Goal: Task Accomplishment & Management: Manage account settings

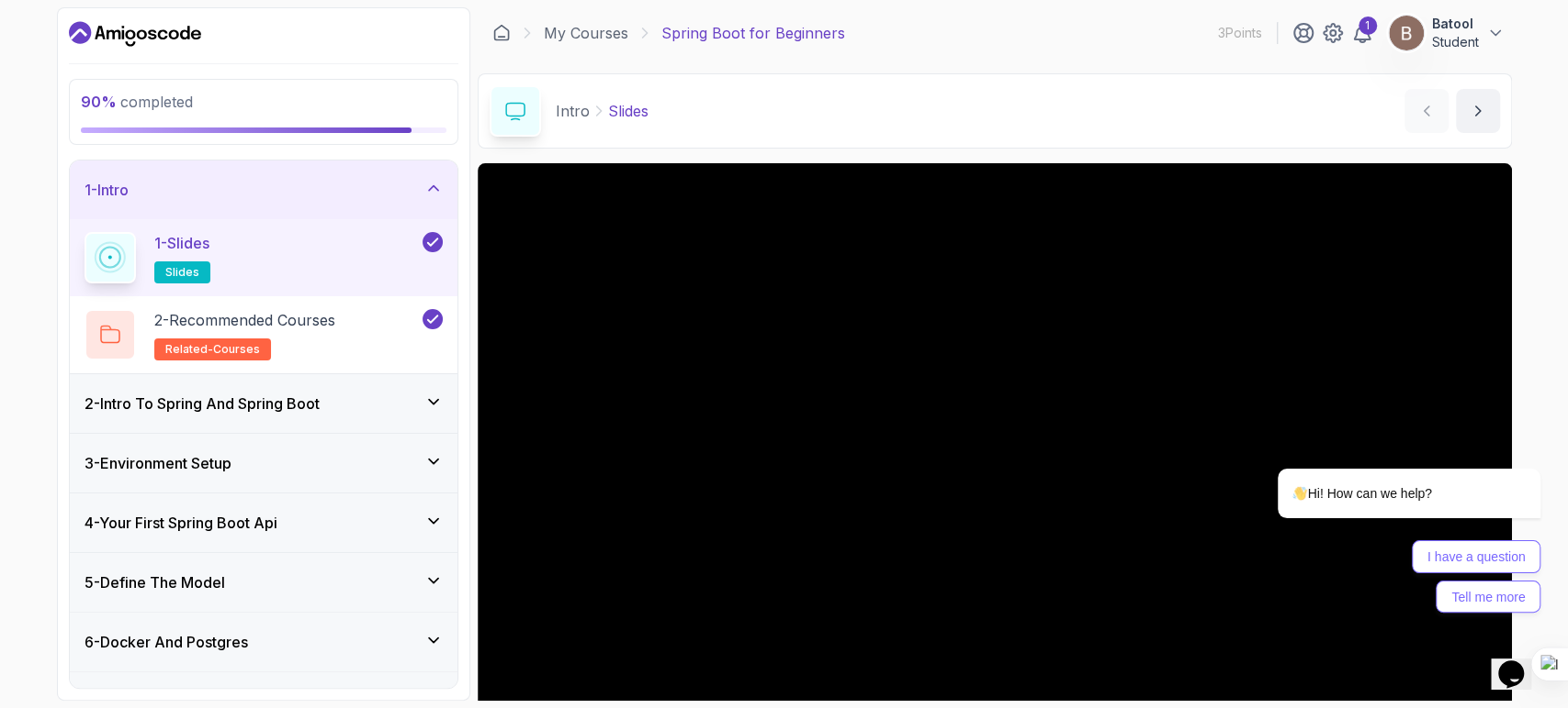
click at [434, 392] on icon at bounding box center [433, 401] width 19 height 19
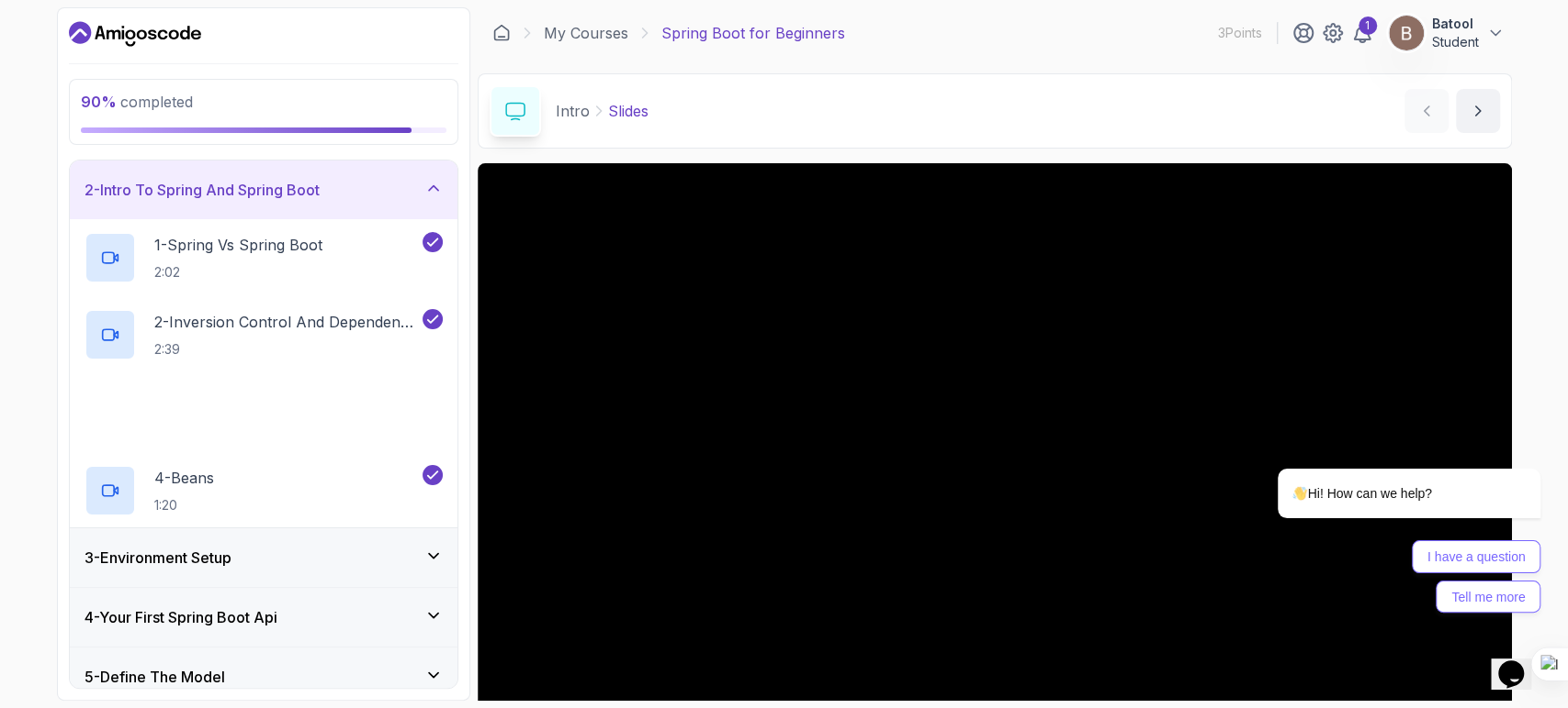
scroll to position [61, 0]
click at [422, 540] on div "3 - Environment Setup" at bounding box center [264, 556] width 388 height 58
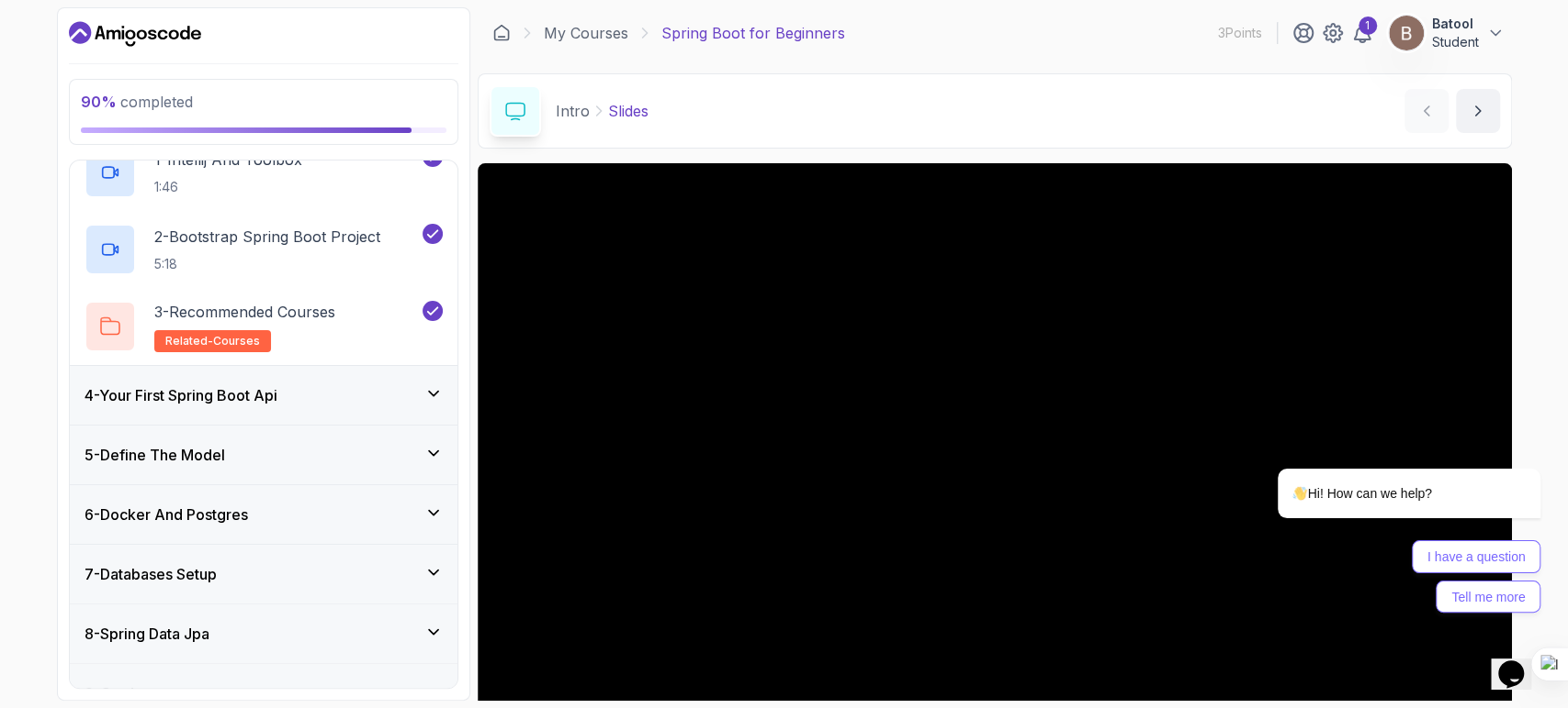
scroll to position [415, 0]
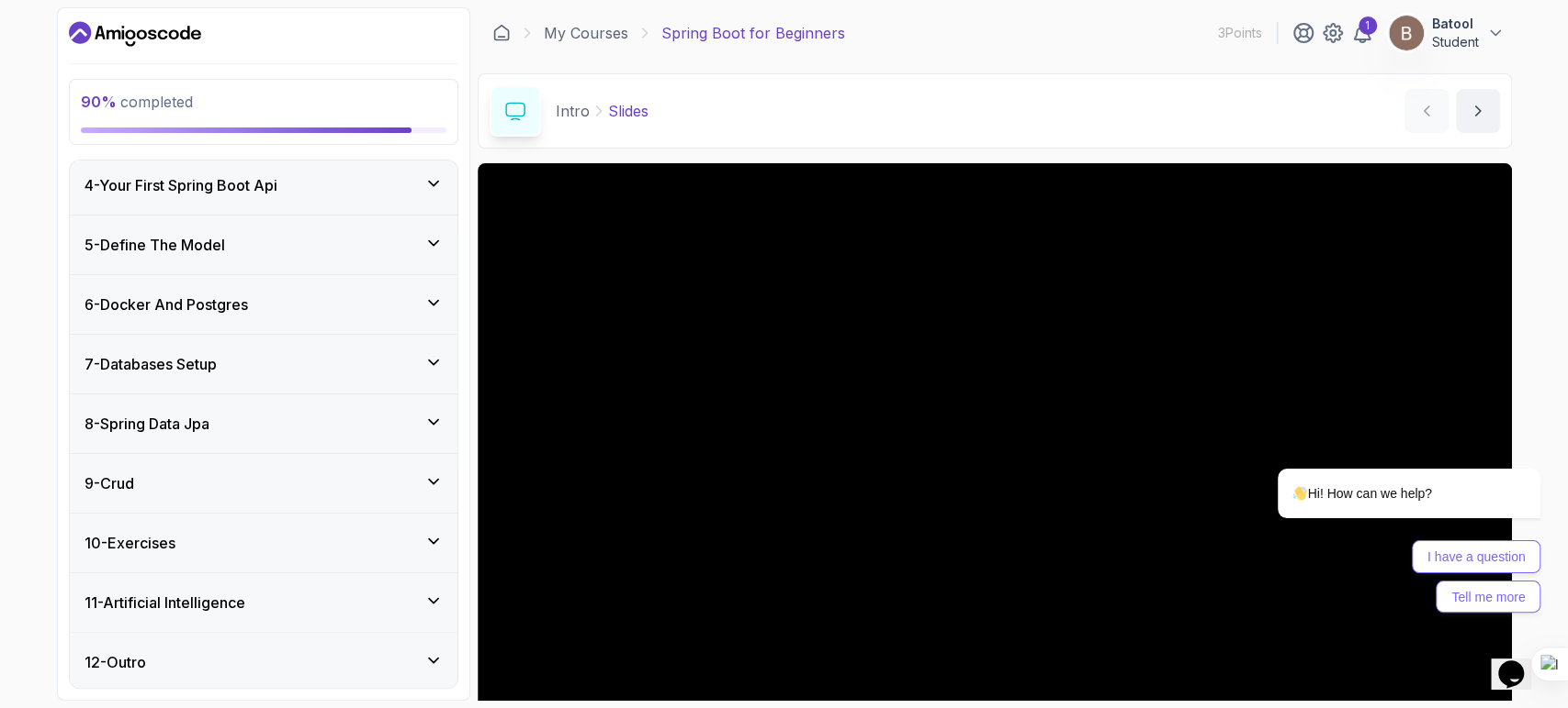
click at [371, 646] on div "12 - Outro" at bounding box center [264, 662] width 388 height 58
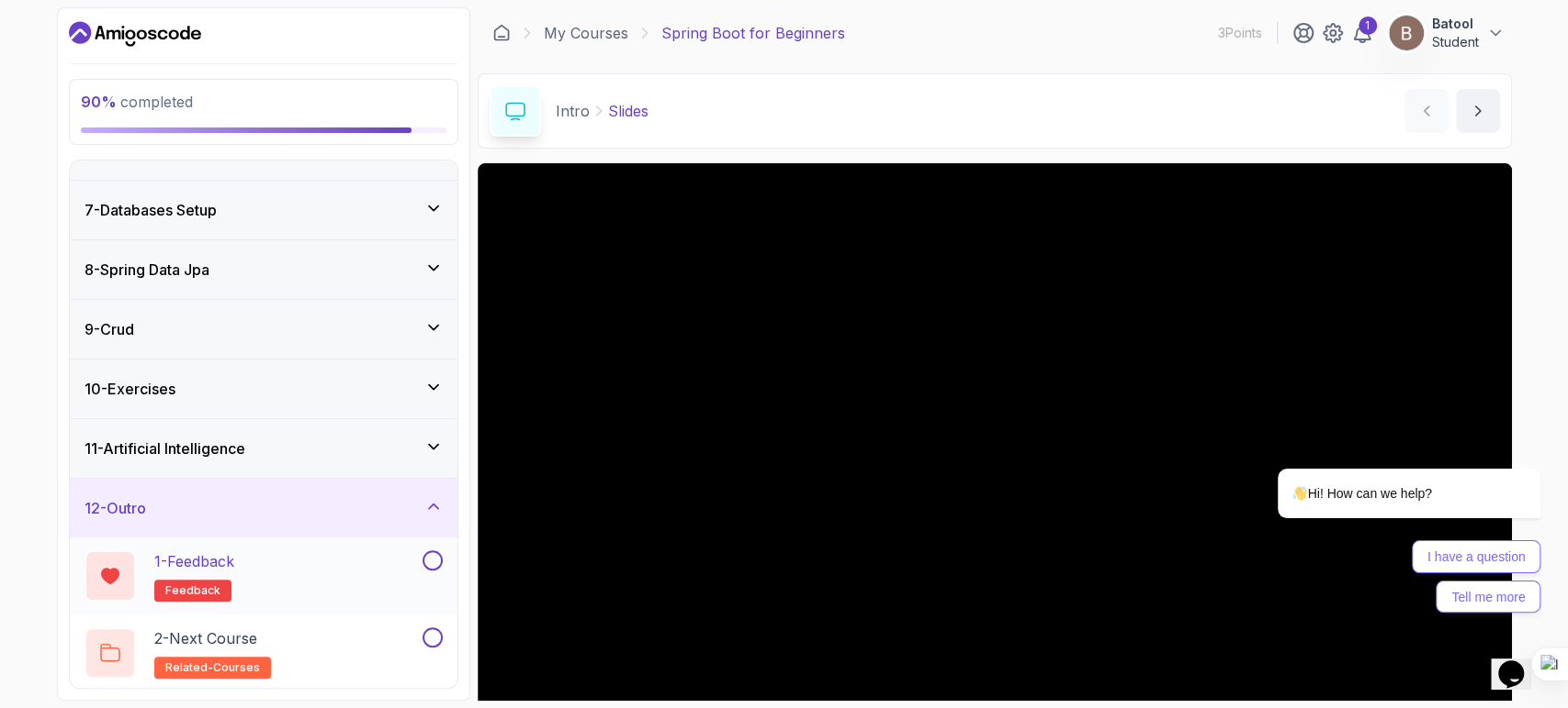
click at [428, 564] on button at bounding box center [432, 560] width 20 height 20
click at [432, 629] on button at bounding box center [432, 638] width 20 height 20
click at [434, 414] on div "10 - Exercises" at bounding box center [264, 389] width 388 height 58
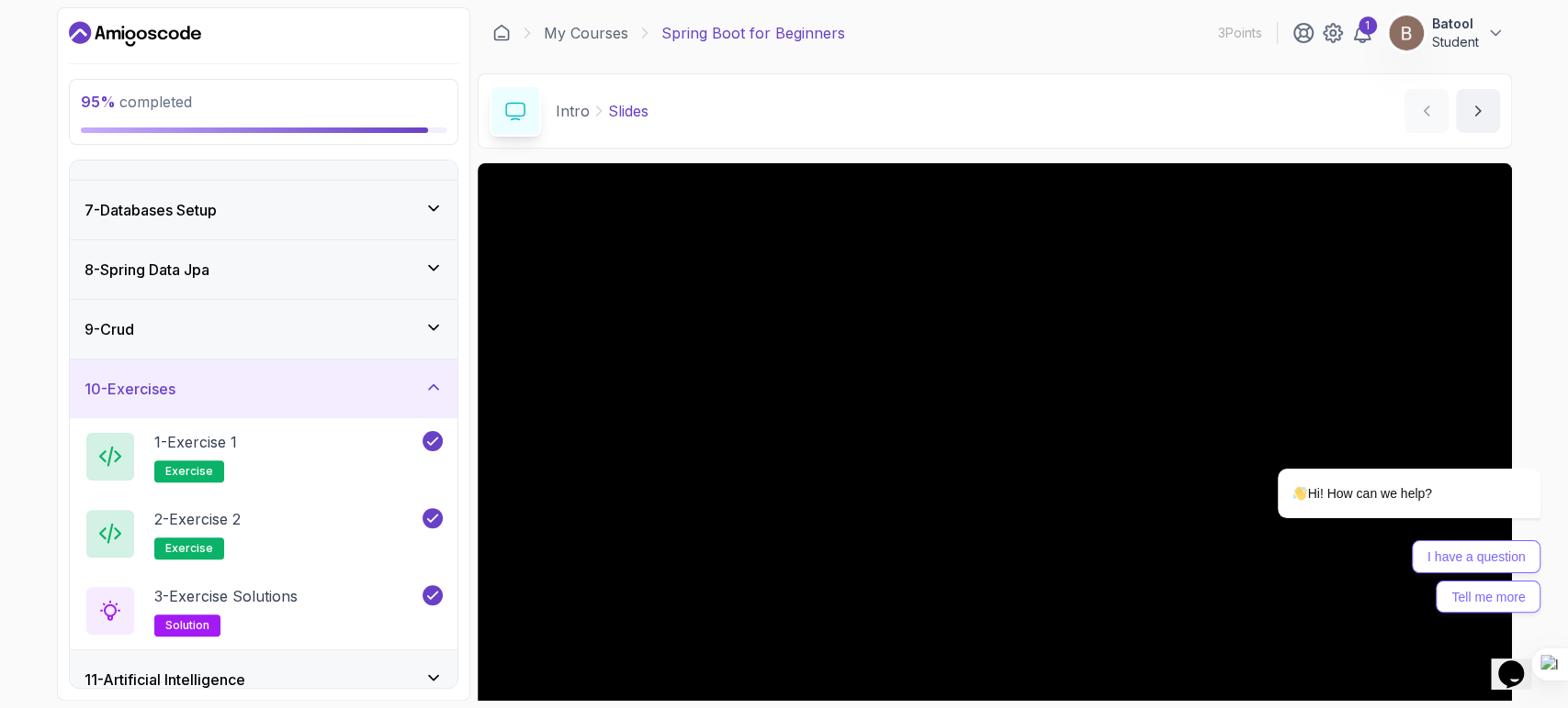
click at [434, 414] on div "10 - Exercises" at bounding box center [264, 389] width 388 height 58
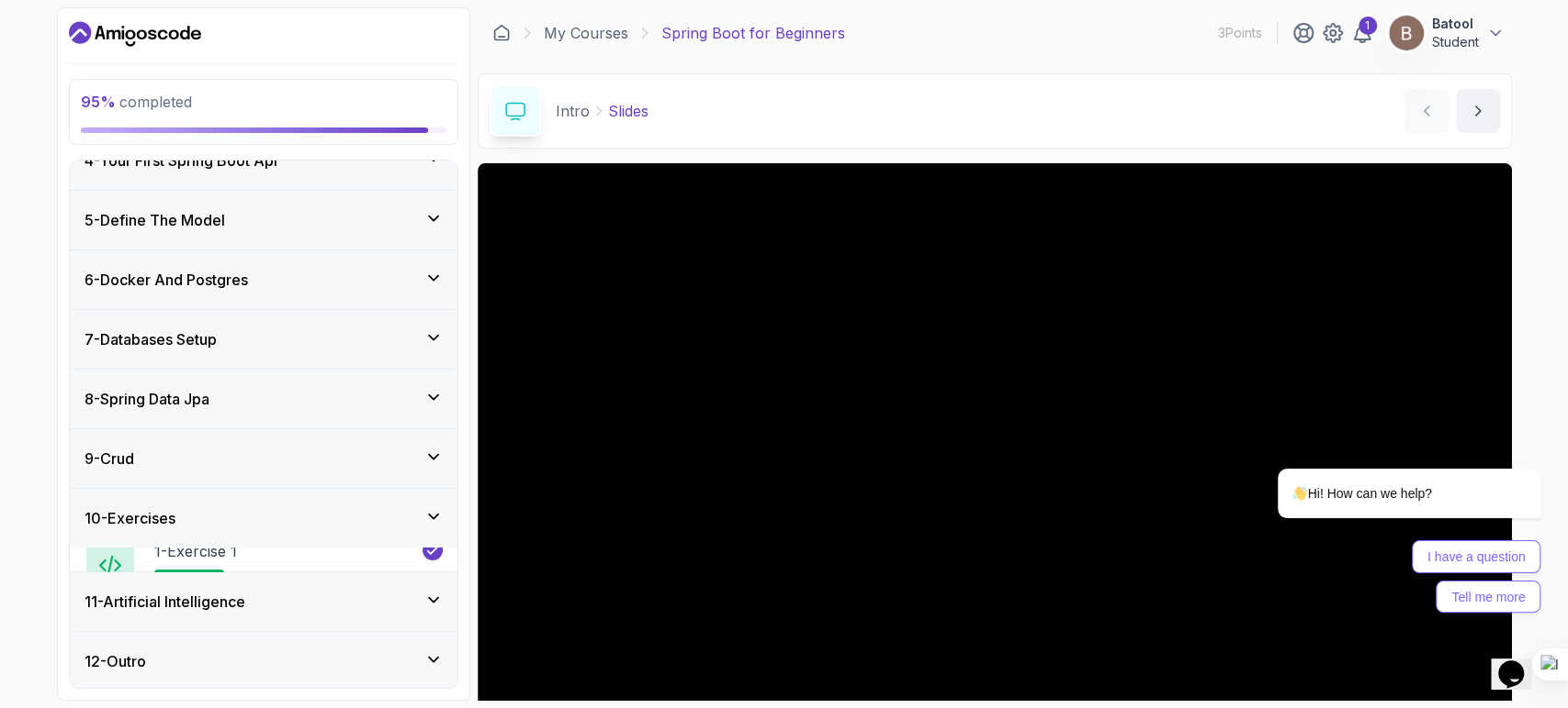
scroll to position [184, 0]
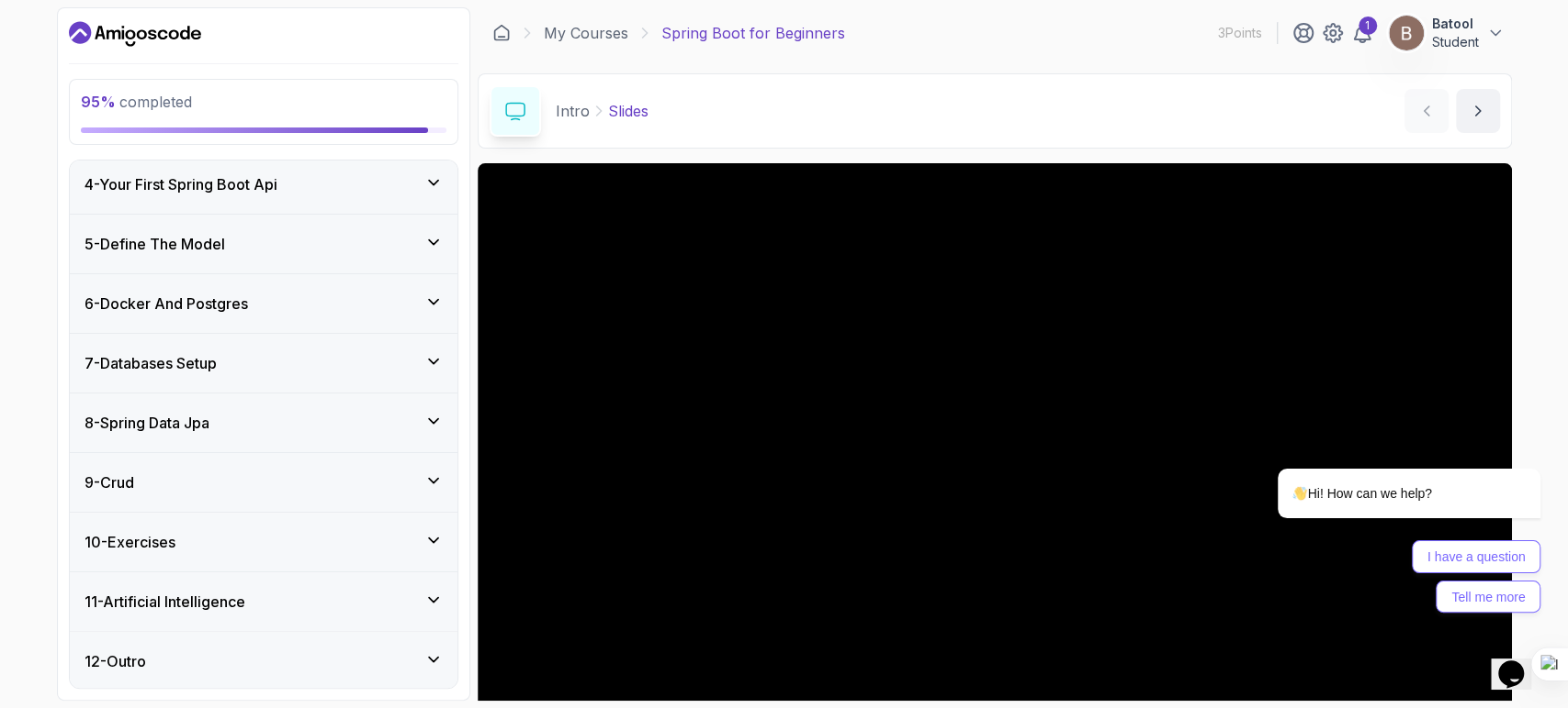
click at [404, 582] on div "11 - Artificial Intelligence" at bounding box center [264, 602] width 388 height 58
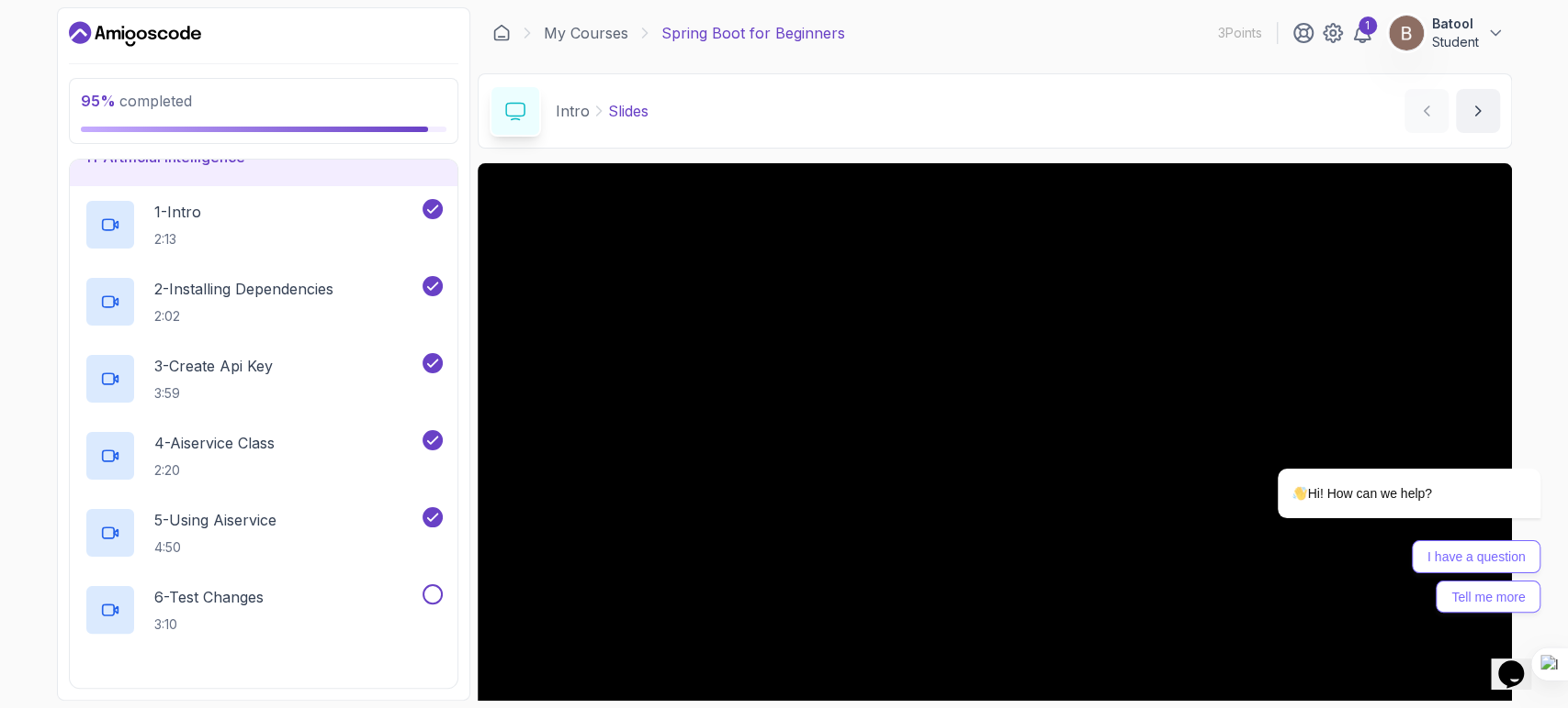
scroll to position [629, 0]
click at [430, 596] on button at bounding box center [432, 593] width 20 height 20
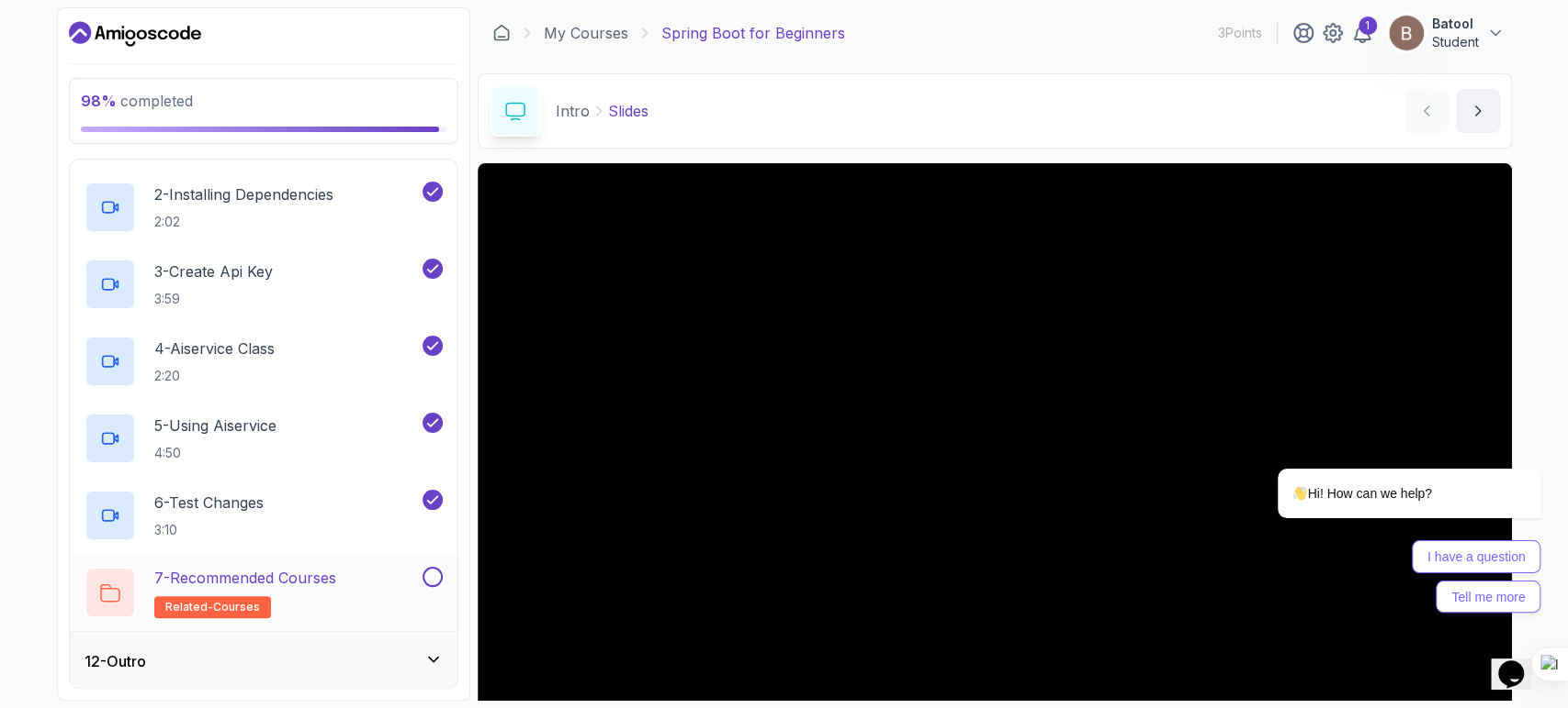
click at [409, 585] on div "7 - Recommended Courses related-courses" at bounding box center [251, 592] width 334 height 52
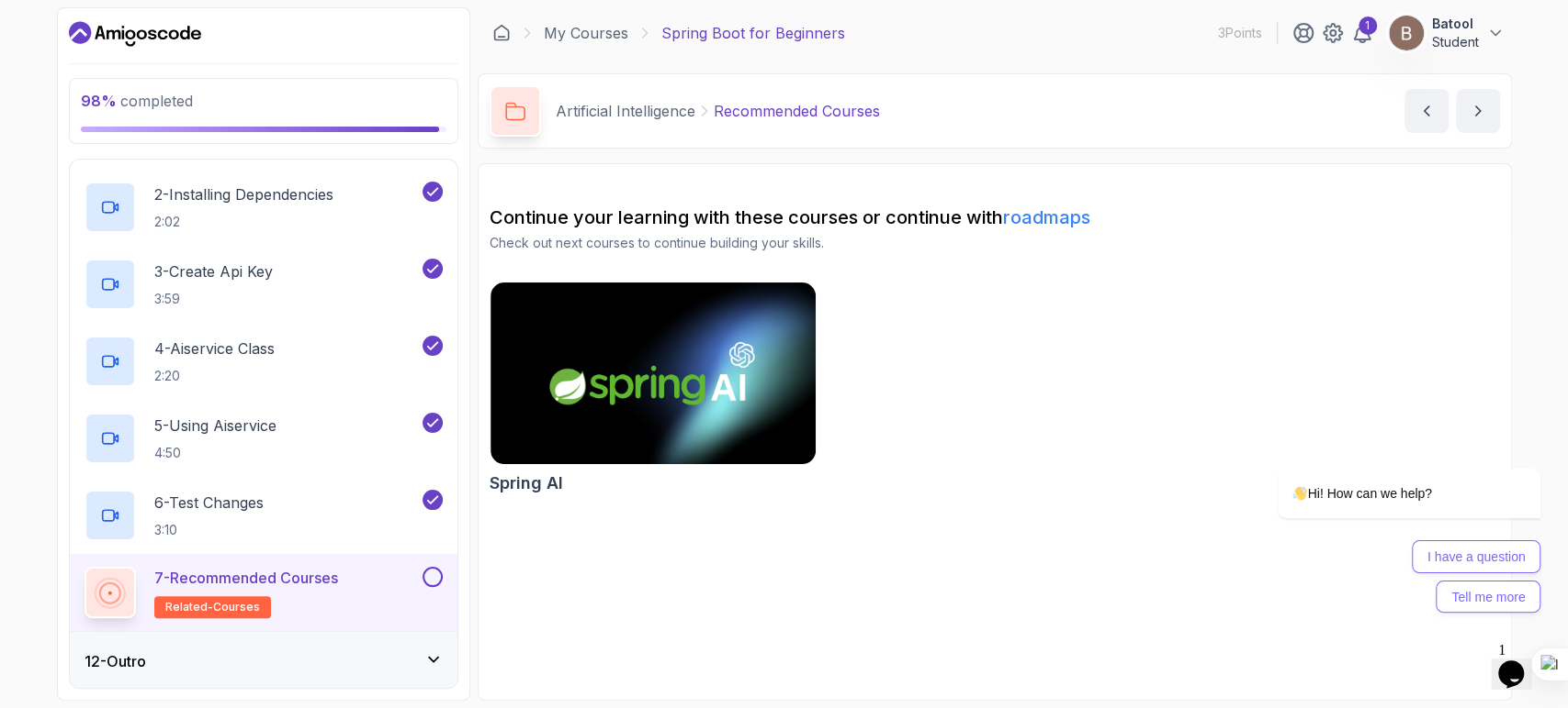
click at [440, 568] on div at bounding box center [431, 577] width 24 height 20
click at [434, 579] on button at bounding box center [432, 577] width 20 height 20
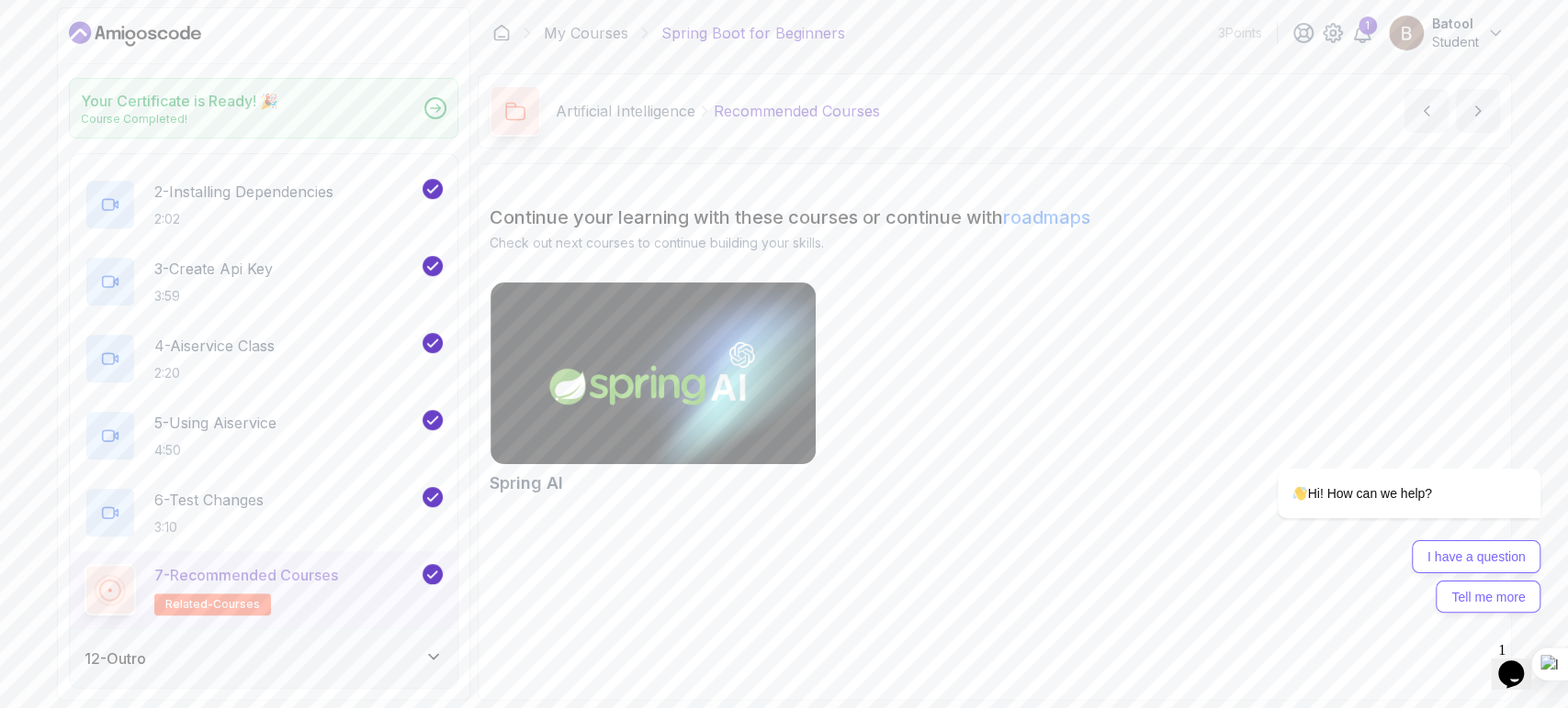
scroll to position [719, 0]
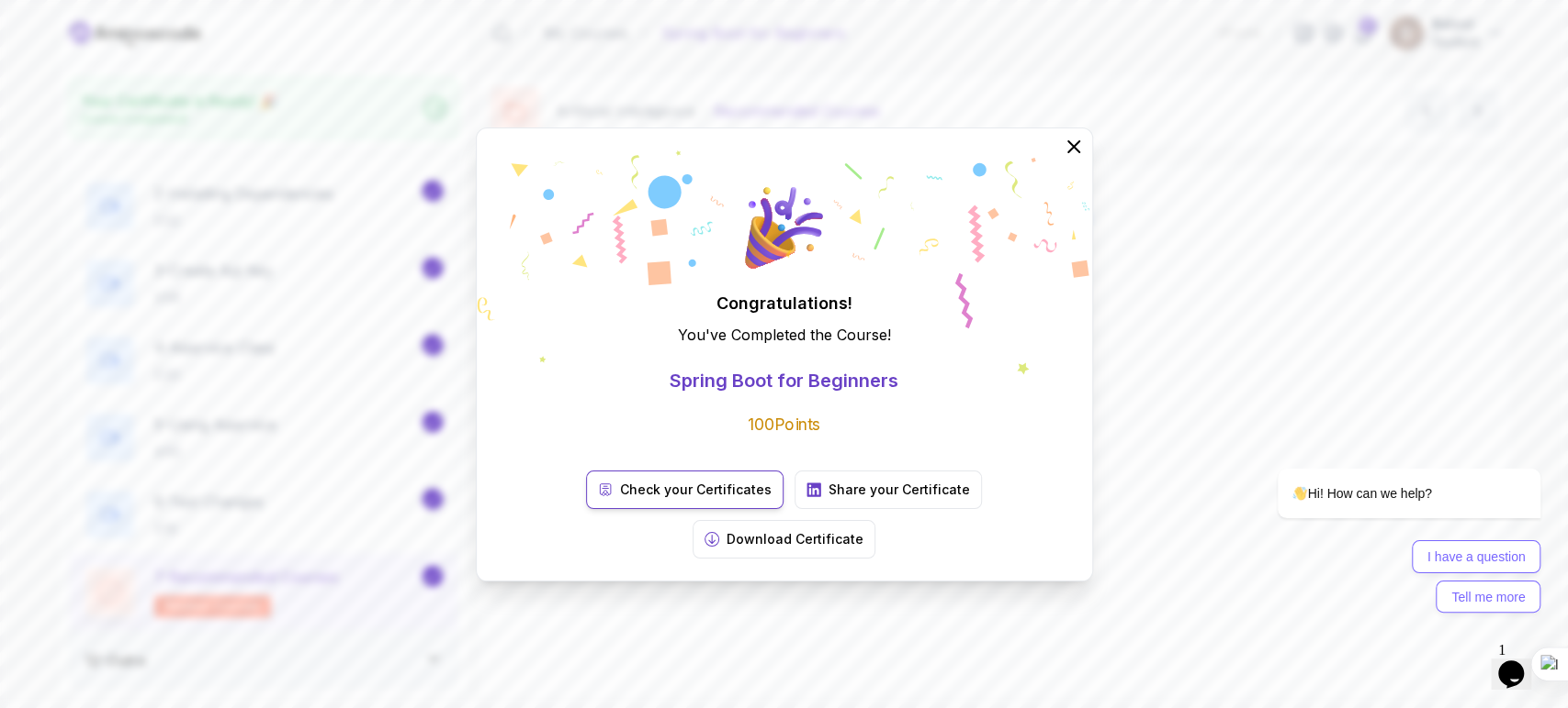
click at [627, 500] on p "Check your Certificates" at bounding box center [695, 490] width 151 height 19
click at [794, 503] on link "Share your Certificate" at bounding box center [888, 490] width 187 height 39
click at [863, 531] on p "Download Certificate" at bounding box center [794, 540] width 136 height 19
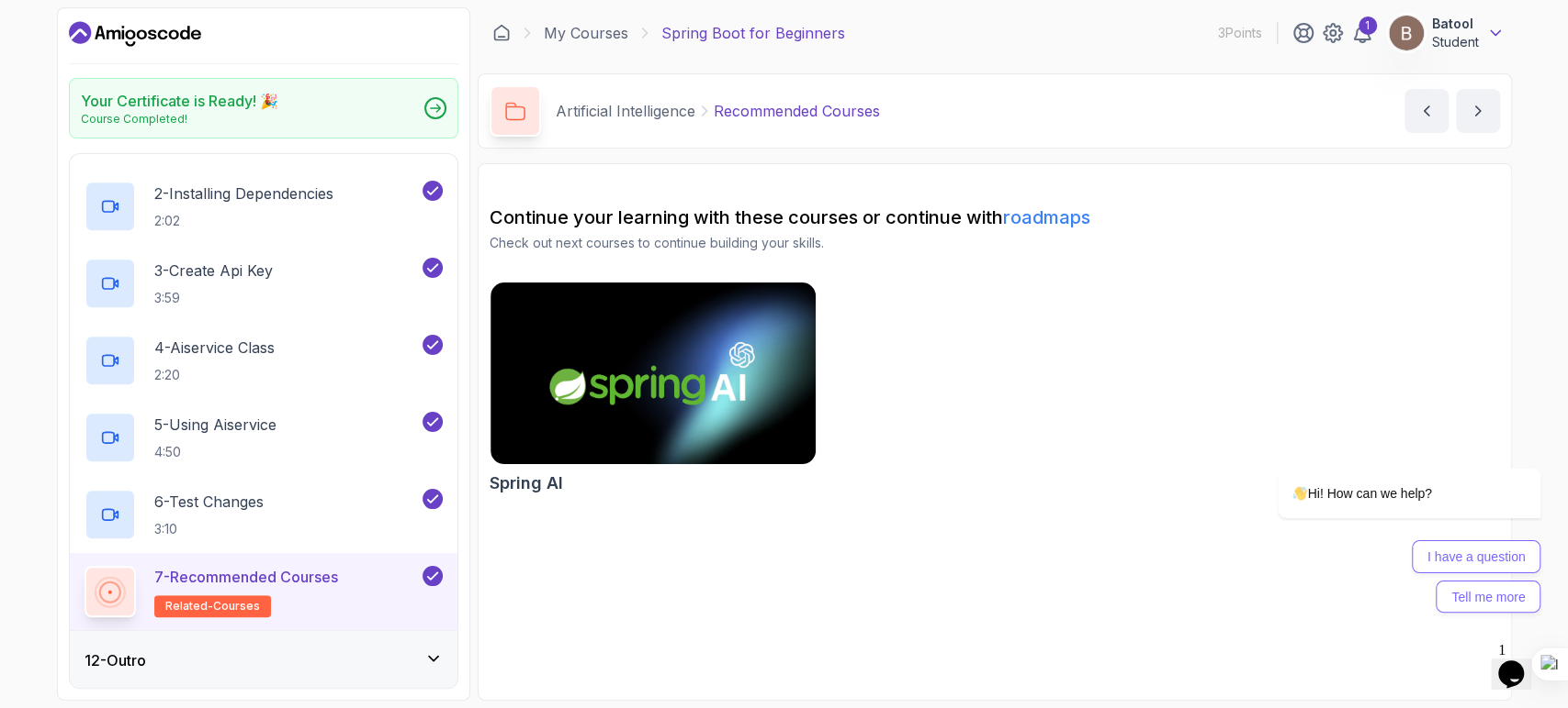
click at [1489, 27] on icon at bounding box center [1495, 33] width 19 height 19
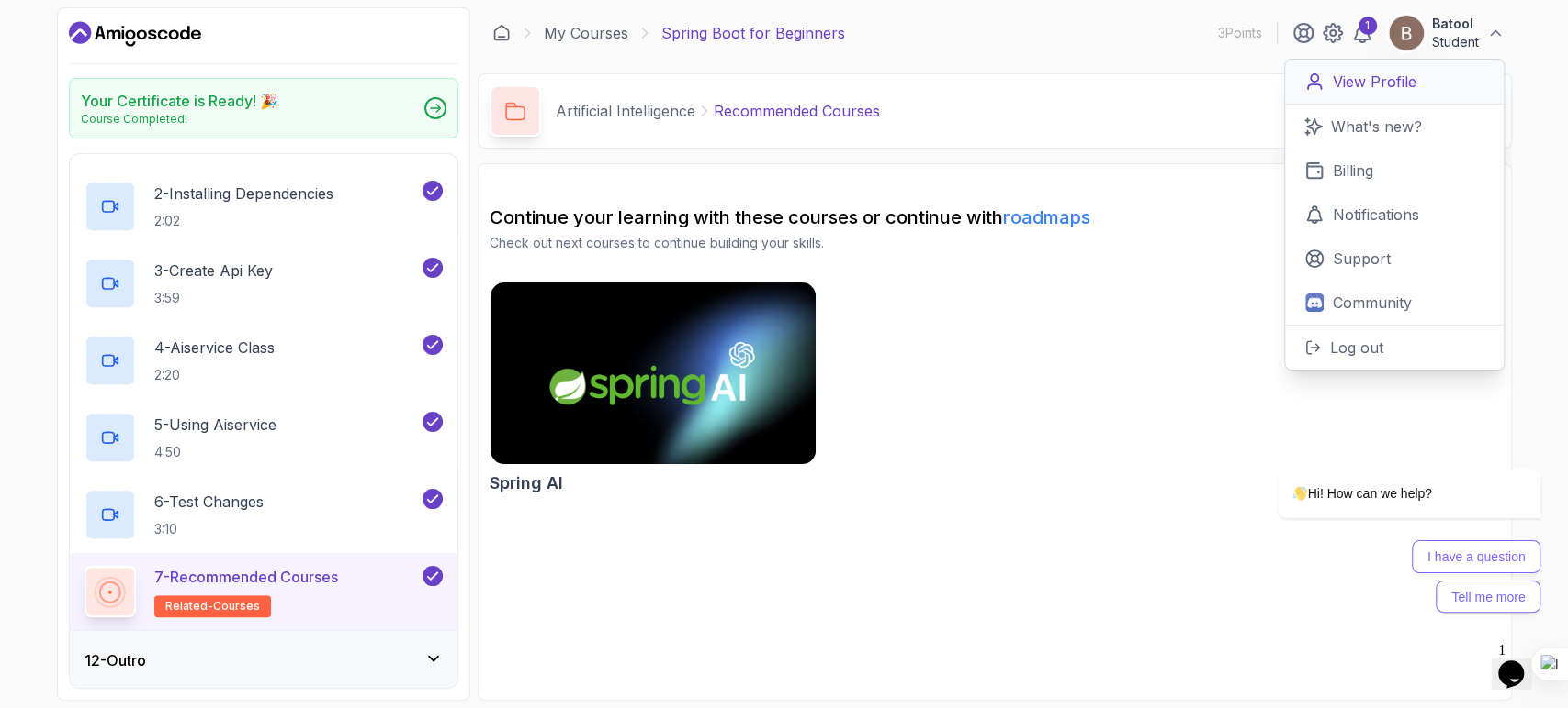
click at [1417, 74] on link "View Profile" at bounding box center [1394, 82] width 218 height 45
click at [432, 578] on icon at bounding box center [432, 578] width 10 height 8
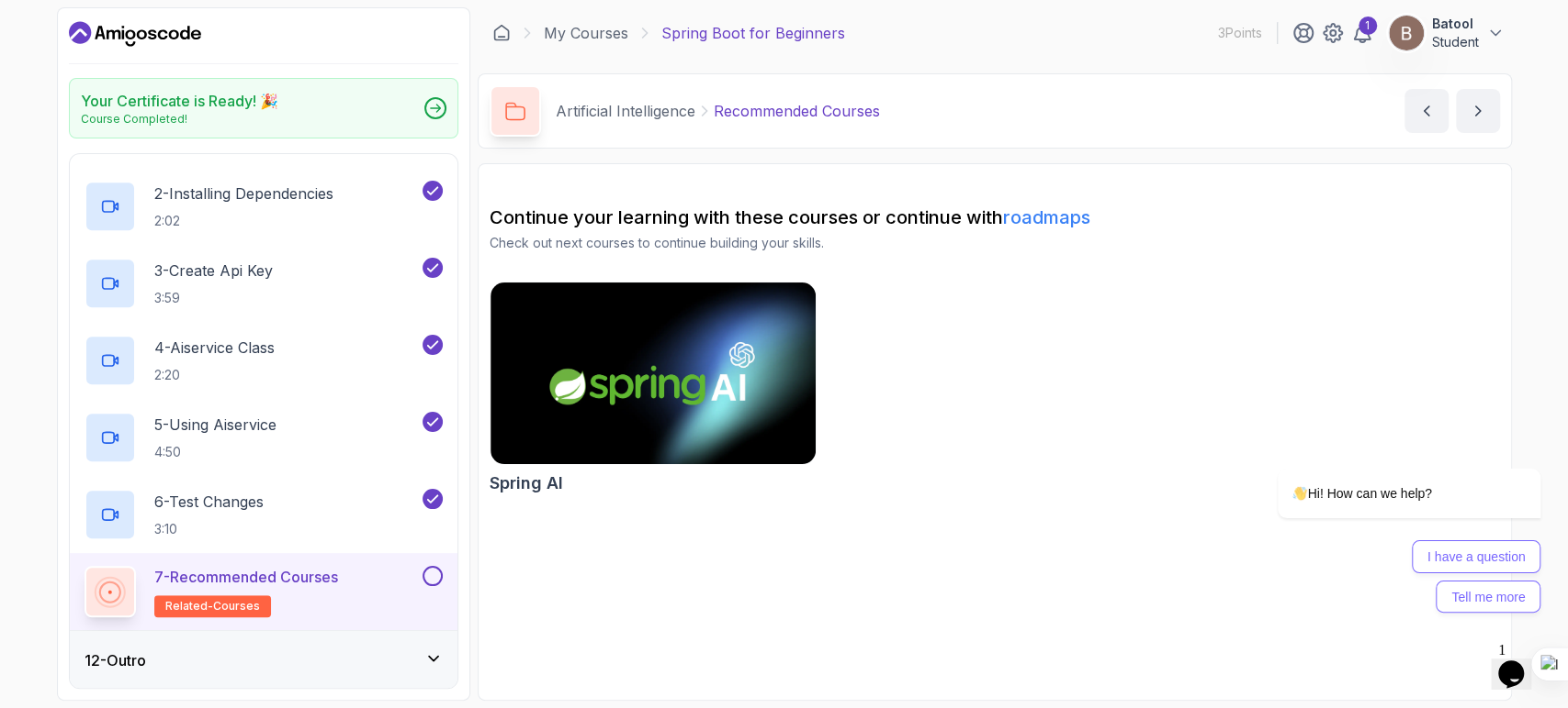
click at [431, 575] on button at bounding box center [432, 576] width 20 height 20
click at [429, 98] on div at bounding box center [435, 108] width 22 height 22
click at [1478, 37] on button "Batool Student" at bounding box center [1446, 33] width 117 height 37
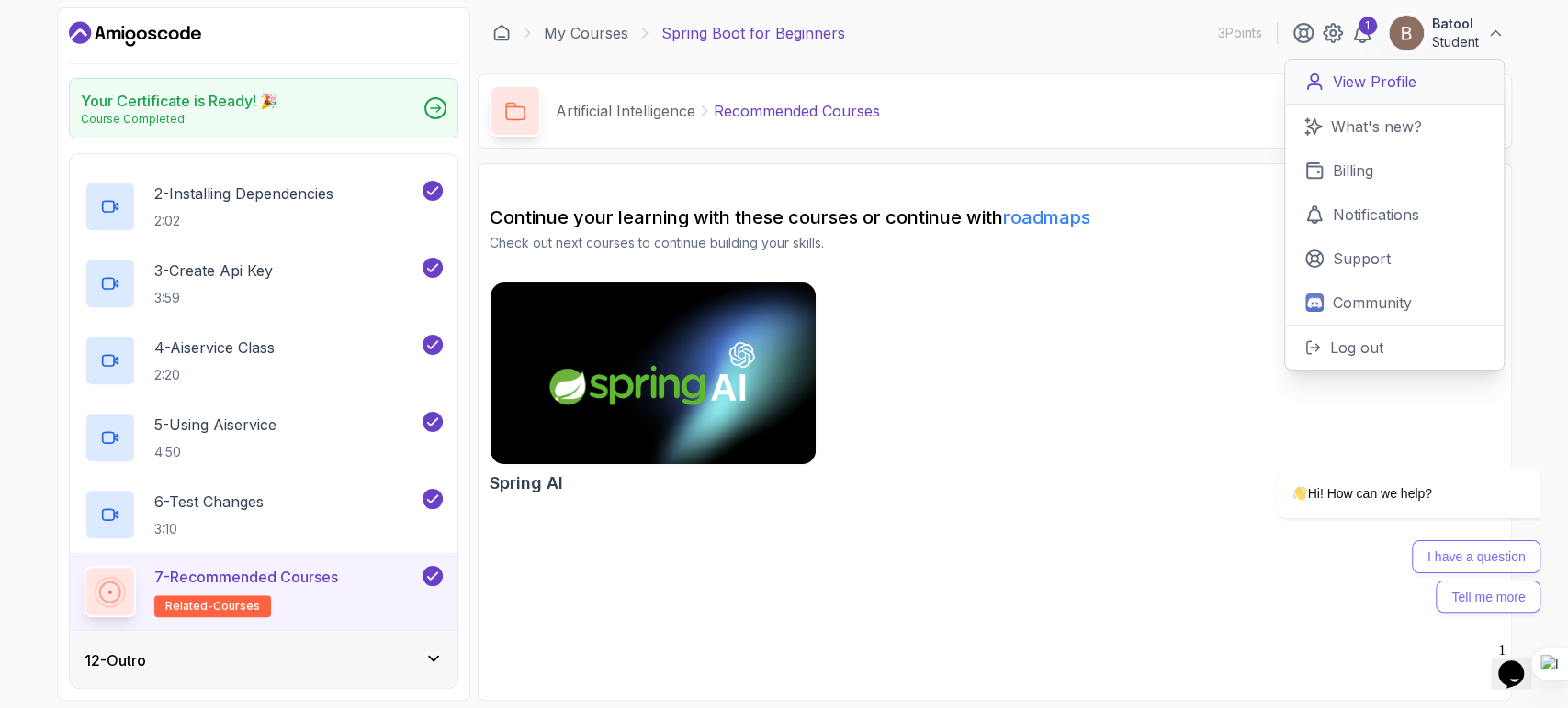
click at [1428, 83] on link "View Profile" at bounding box center [1394, 82] width 218 height 45
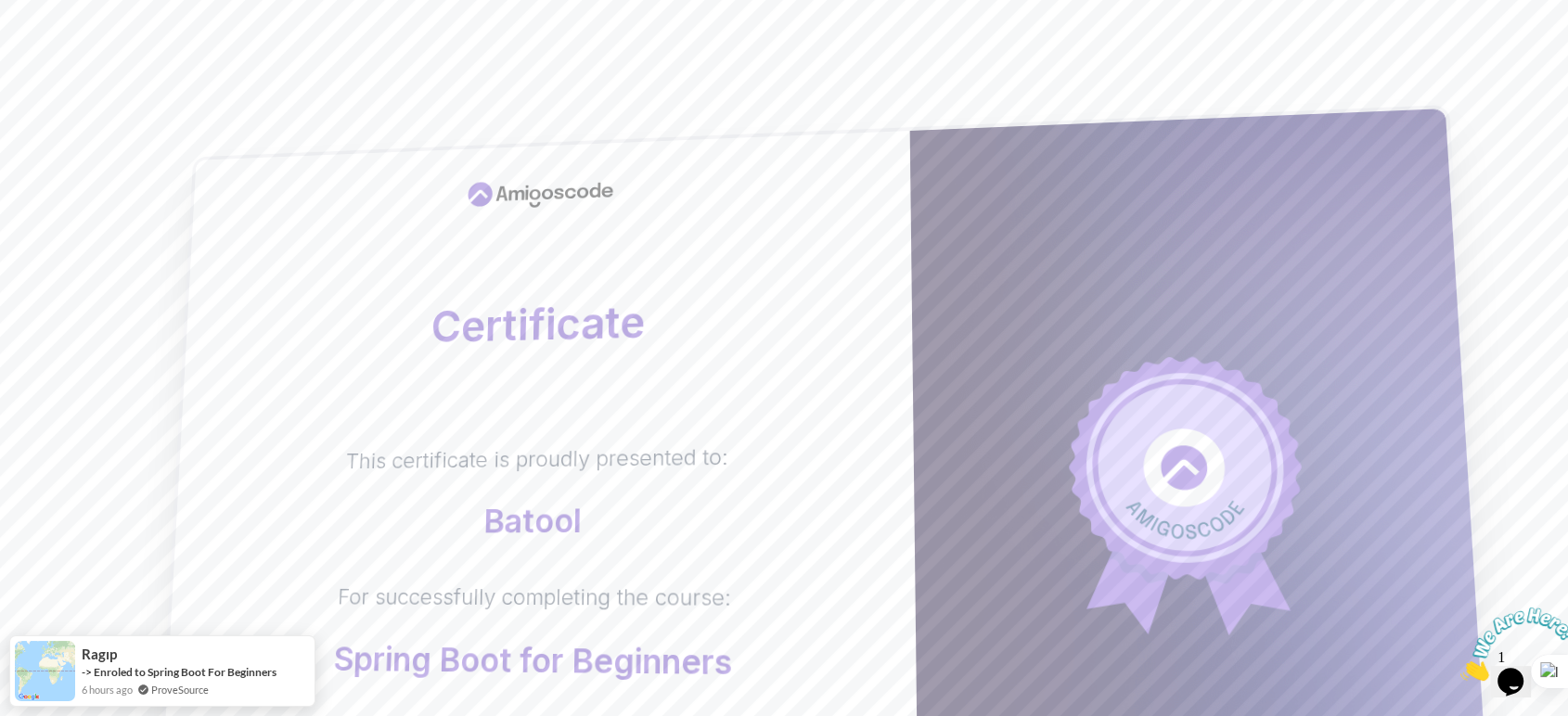
scroll to position [457, 0]
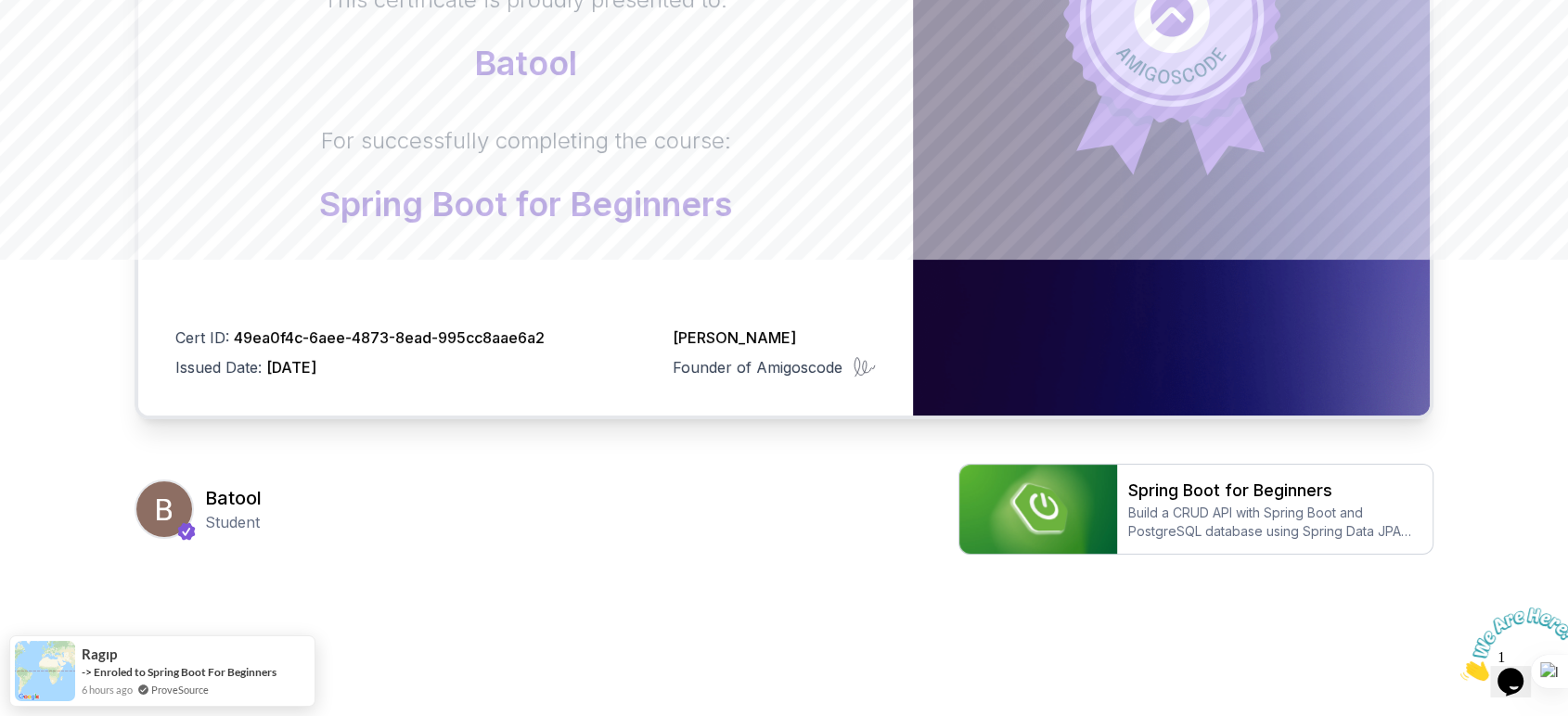
drag, startPoint x: 161, startPoint y: 504, endPoint x: 194, endPoint y: 503, distance: 33.0
click at [160, 504] on img at bounding box center [164, 509] width 56 height 56
click at [263, 497] on div "Batool Student Spring Boot for Beginners Build a CRUD API with Spring Boot and …" at bounding box center [784, 509] width 1298 height 91
drag, startPoint x: 263, startPoint y: 497, endPoint x: 195, endPoint y: 498, distance: 68.0
click at [195, 498] on div "Batool Student Spring Boot for Beginners Build a CRUD API with Spring Boot and …" at bounding box center [784, 509] width 1298 height 91
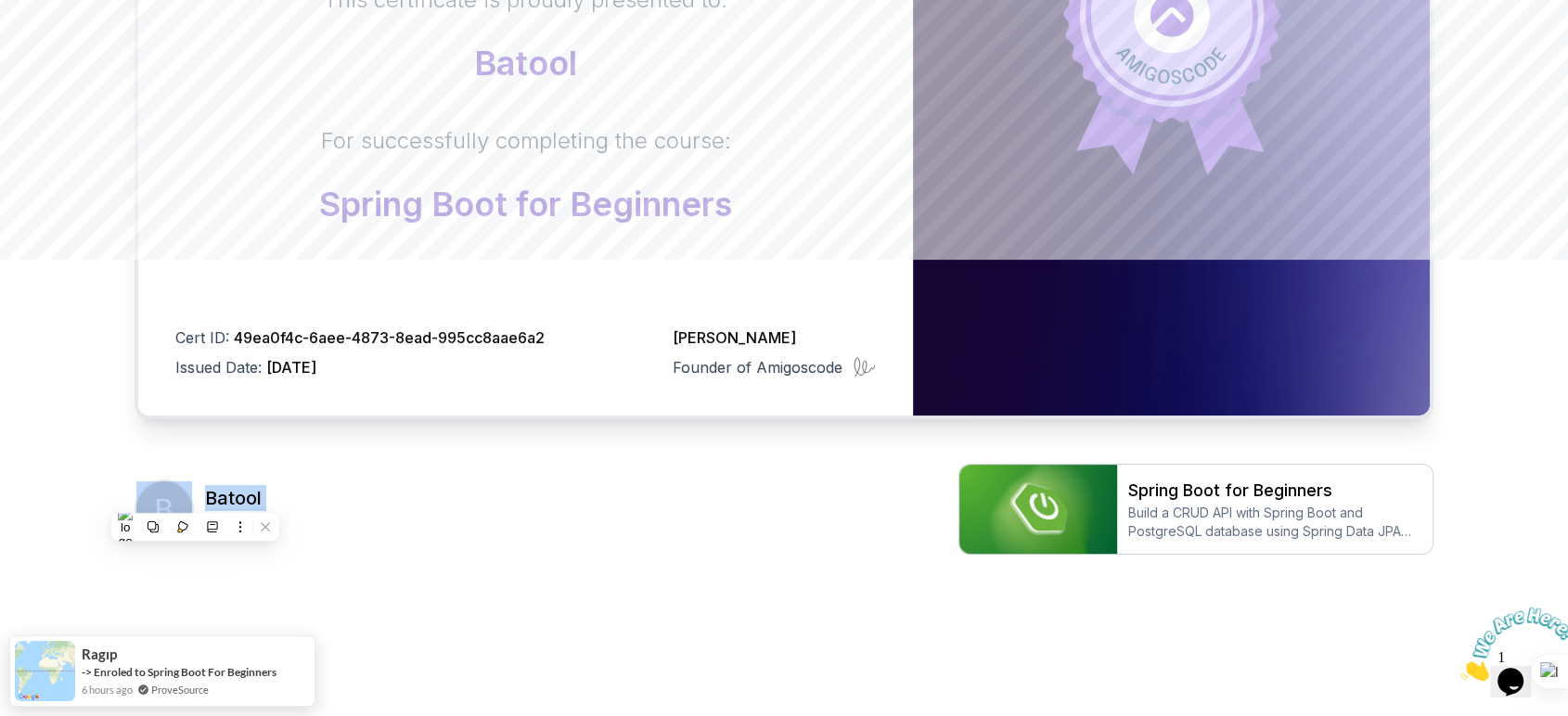
click at [1059, 201] on body "Certificate This certificate is proudly presented to: Batool For successfully c…" at bounding box center [784, 130] width 1568 height 1175
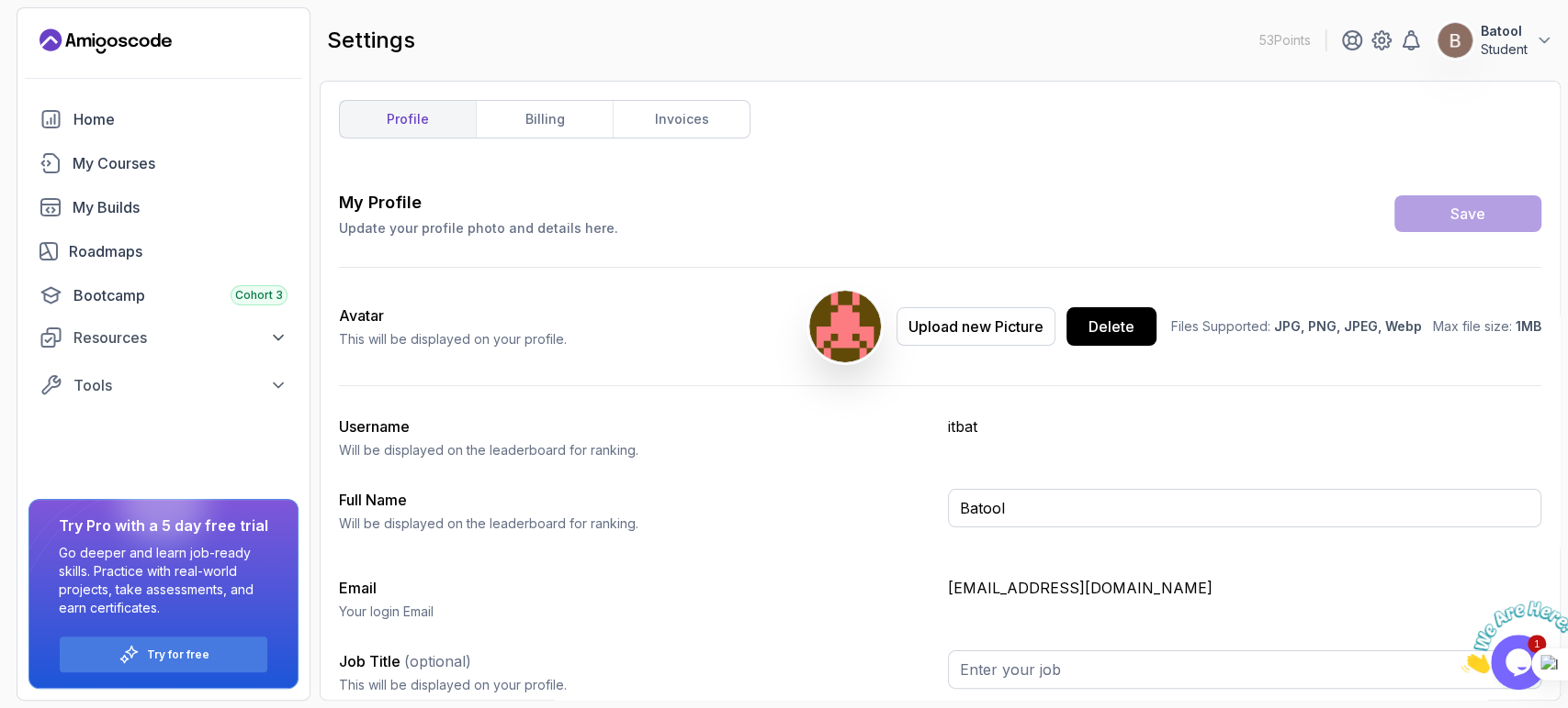
type input "Student"
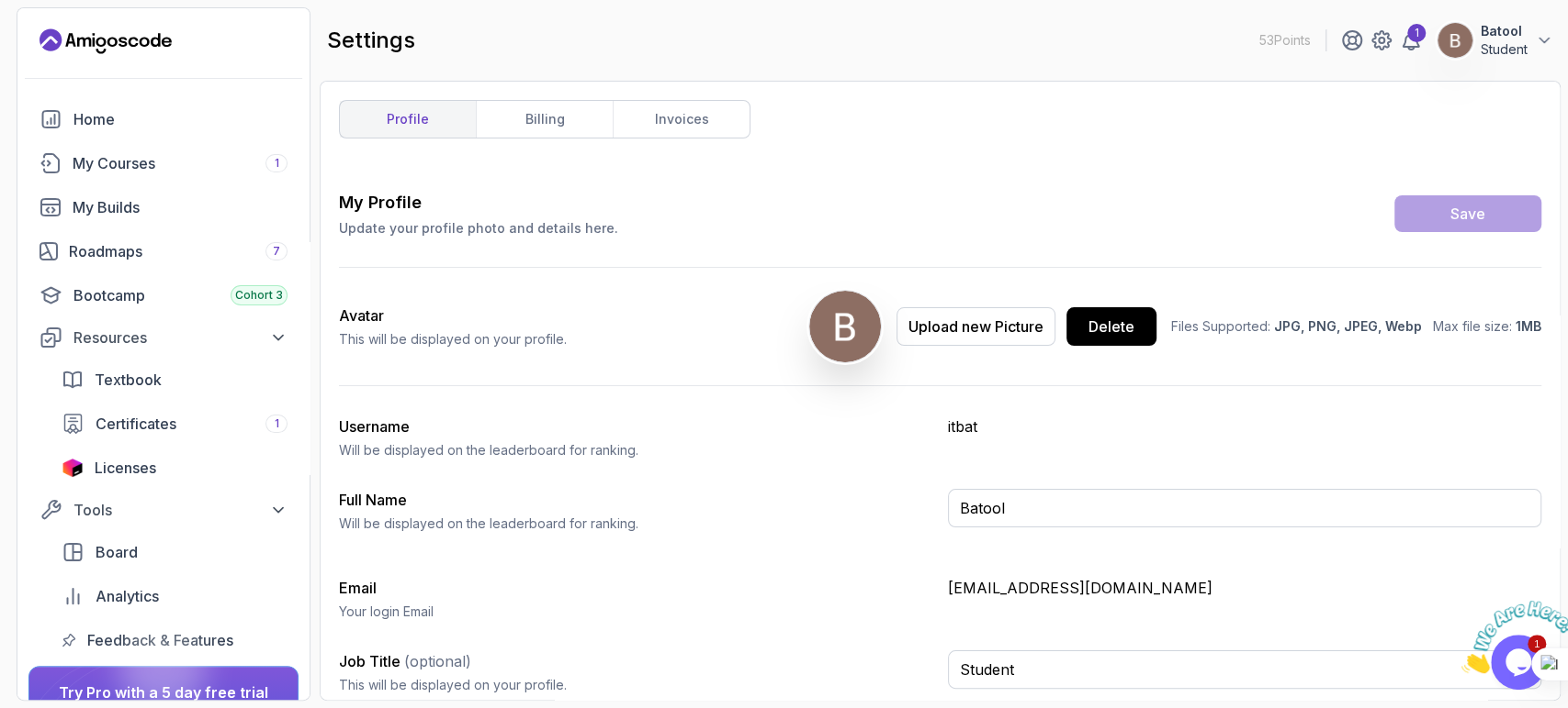
scroll to position [8, 0]
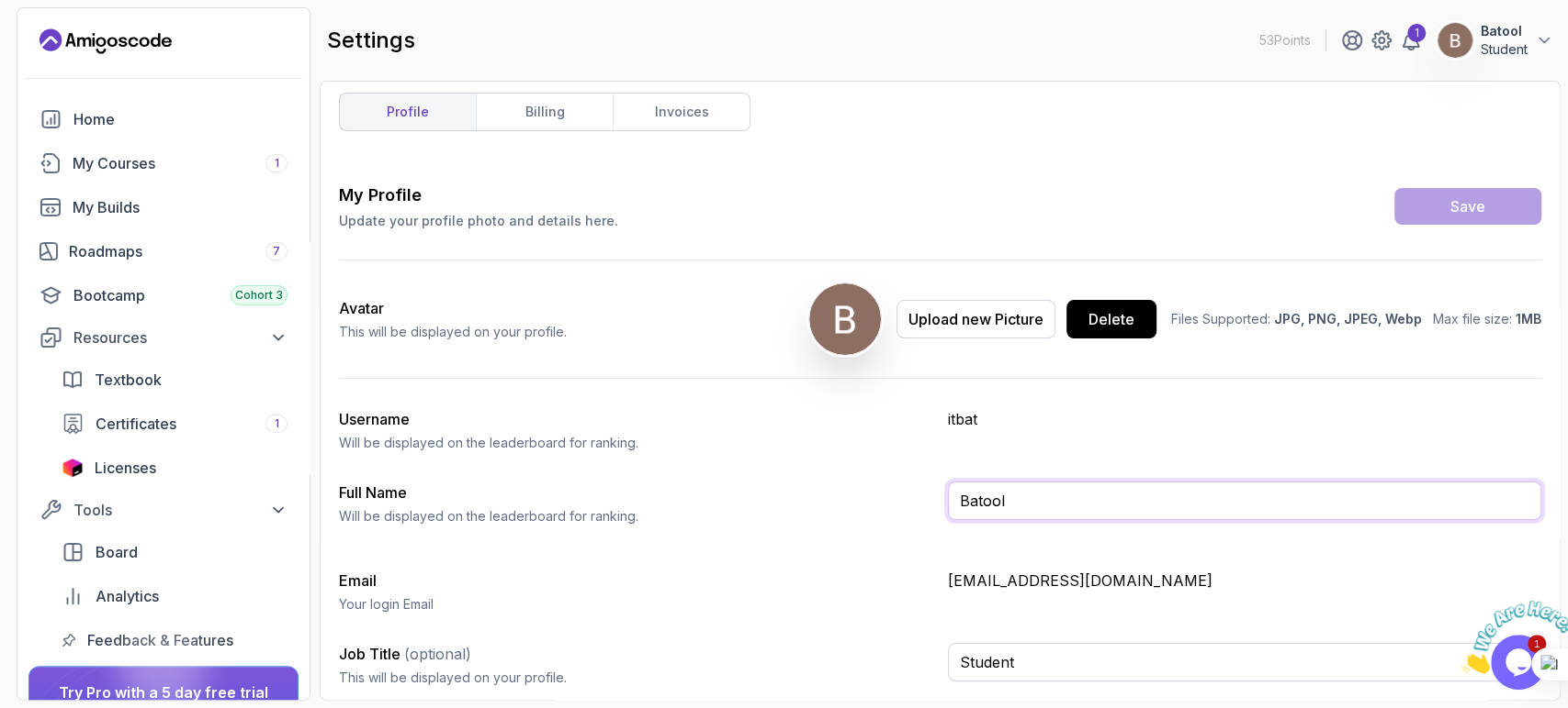
click at [1055, 501] on input "Batool" at bounding box center [1244, 502] width 594 height 39
type input "Batool Mohammad Al-Sharat"
click at [1459, 205] on div "Save" at bounding box center [1468, 206] width 35 height 22
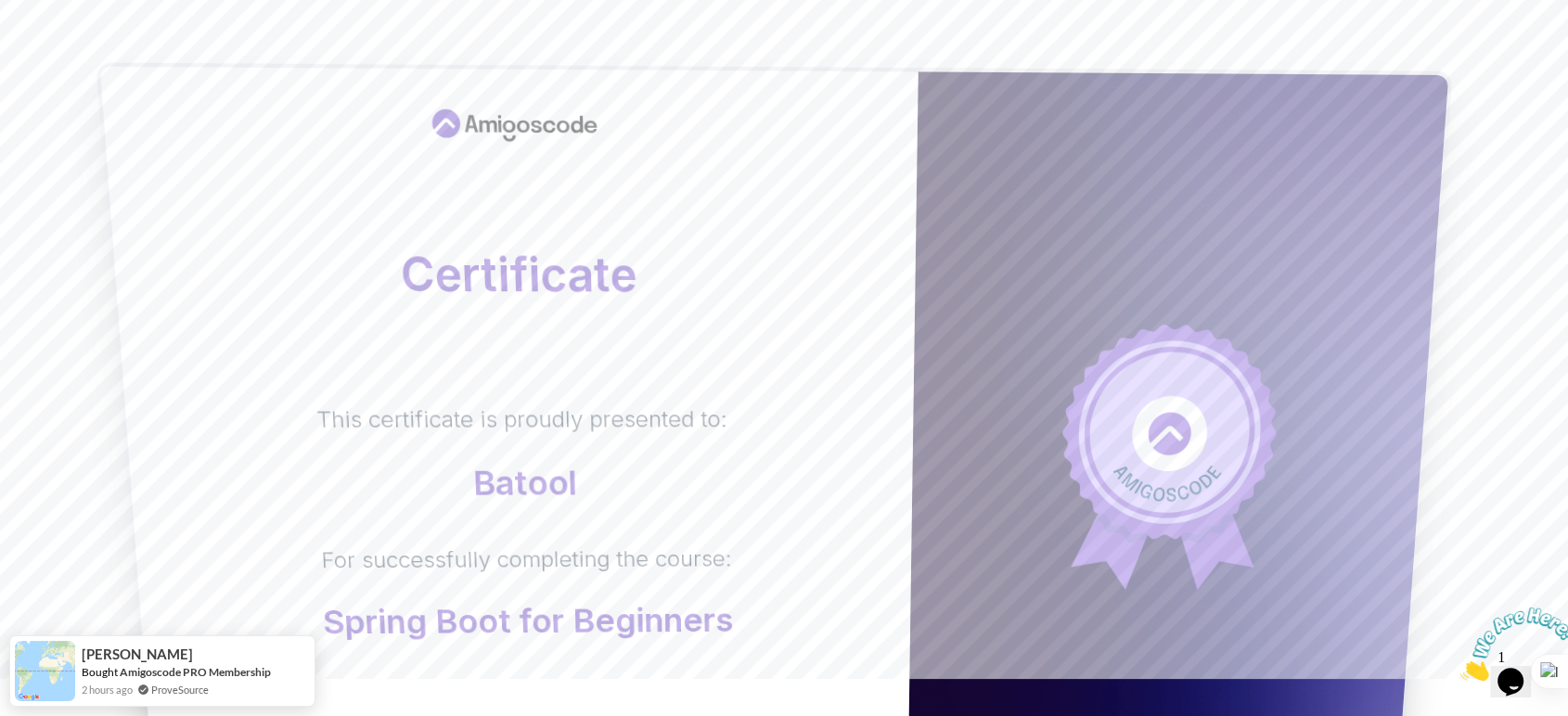
scroll to position [28, 0]
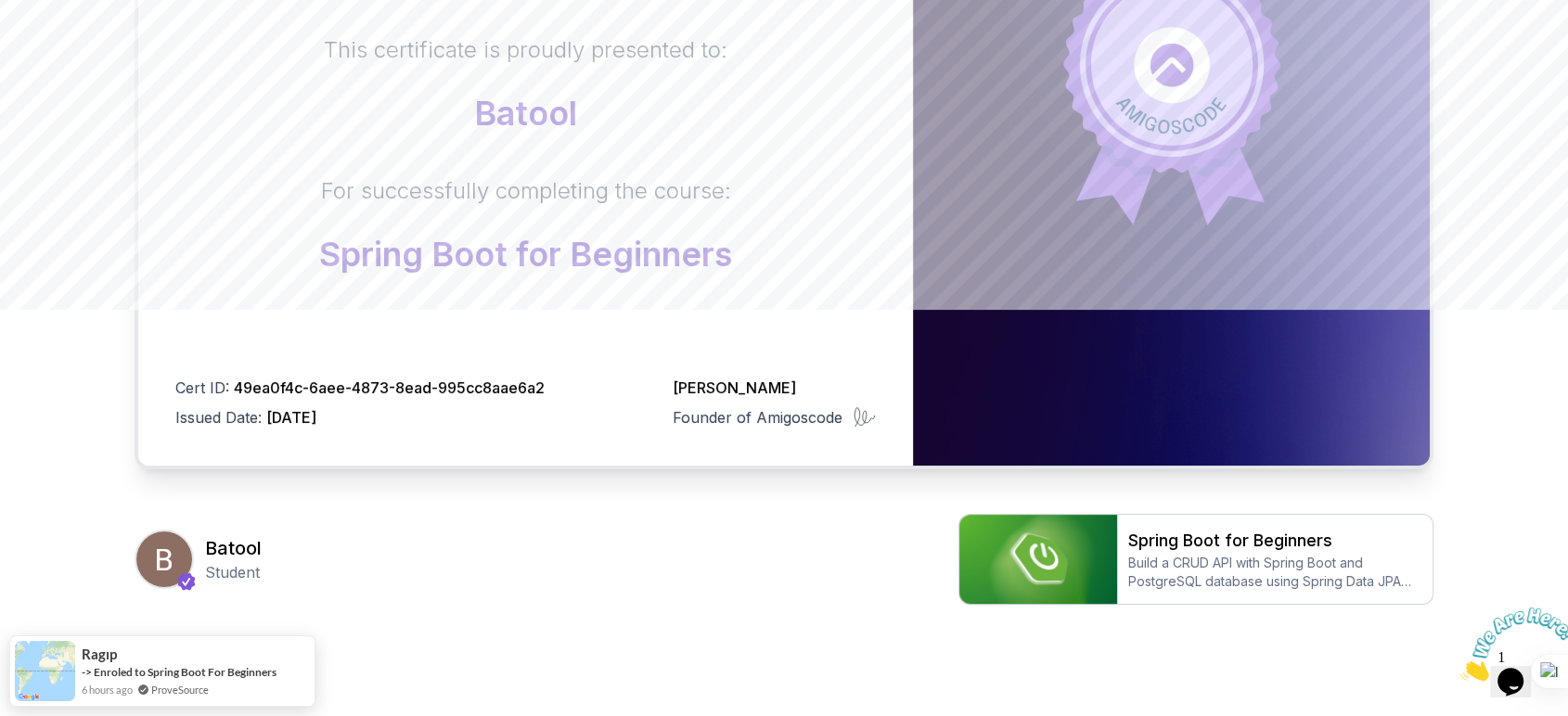
scroll to position [406, 0]
click at [222, 562] on p "Student" at bounding box center [232, 573] width 56 height 23
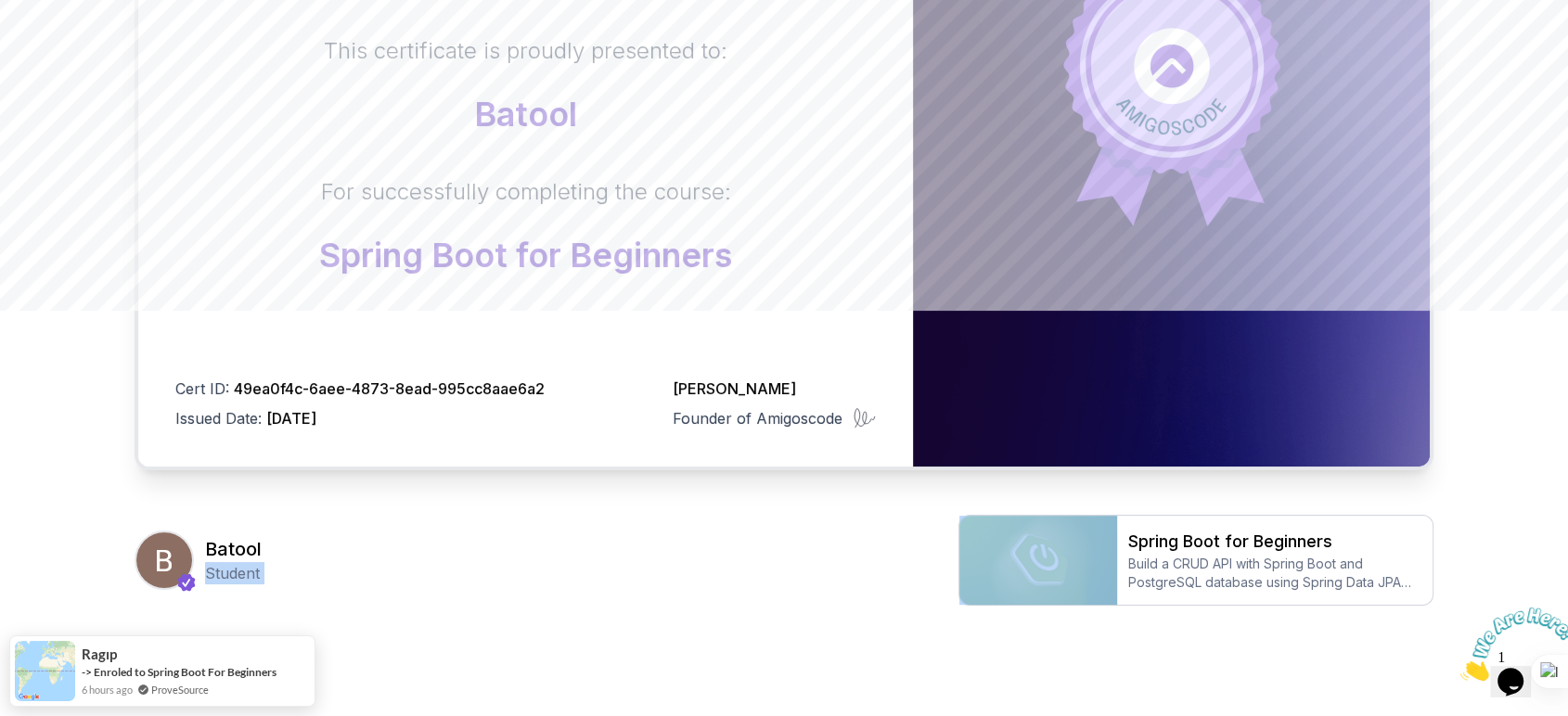
click at [222, 562] on p "Student" at bounding box center [232, 573] width 56 height 23
click at [222, 594] on div "Batool Student Spring Boot for Beginners Build a CRUD API with Spring Boot and …" at bounding box center [784, 560] width 1298 height 91
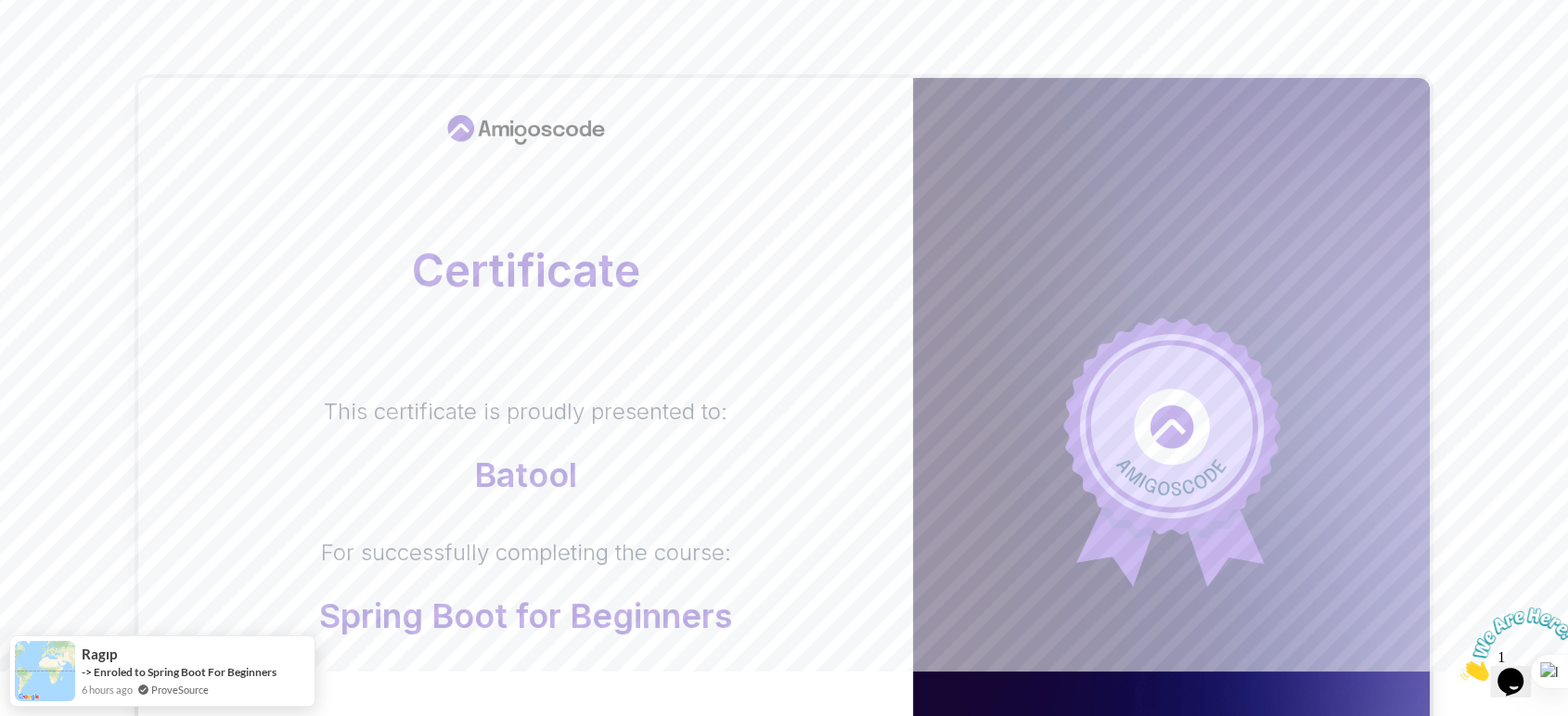
scroll to position [0, 0]
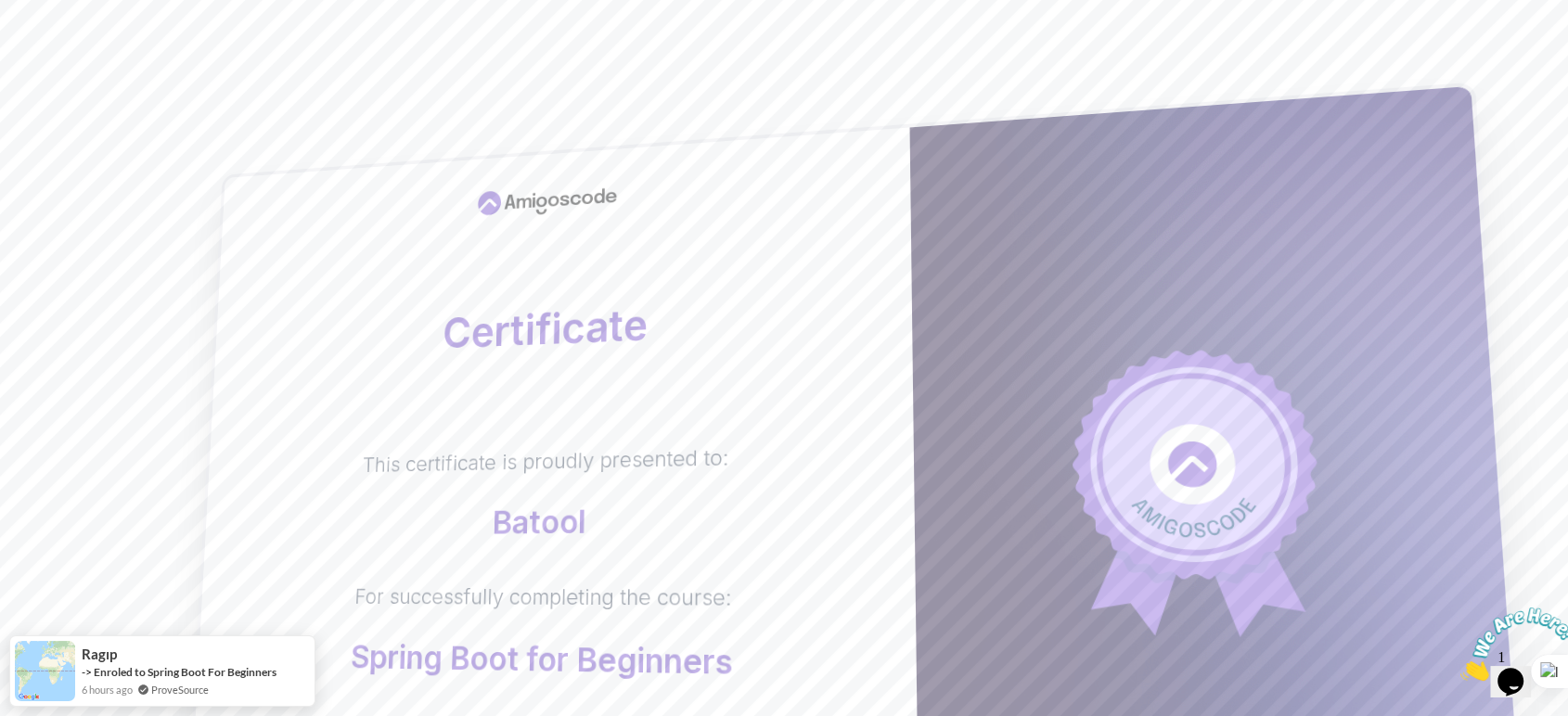
click at [546, 218] on div "Certificate This certificate is proudly presented to: Batool For successfully c…" at bounding box center [553, 509] width 731 height 764
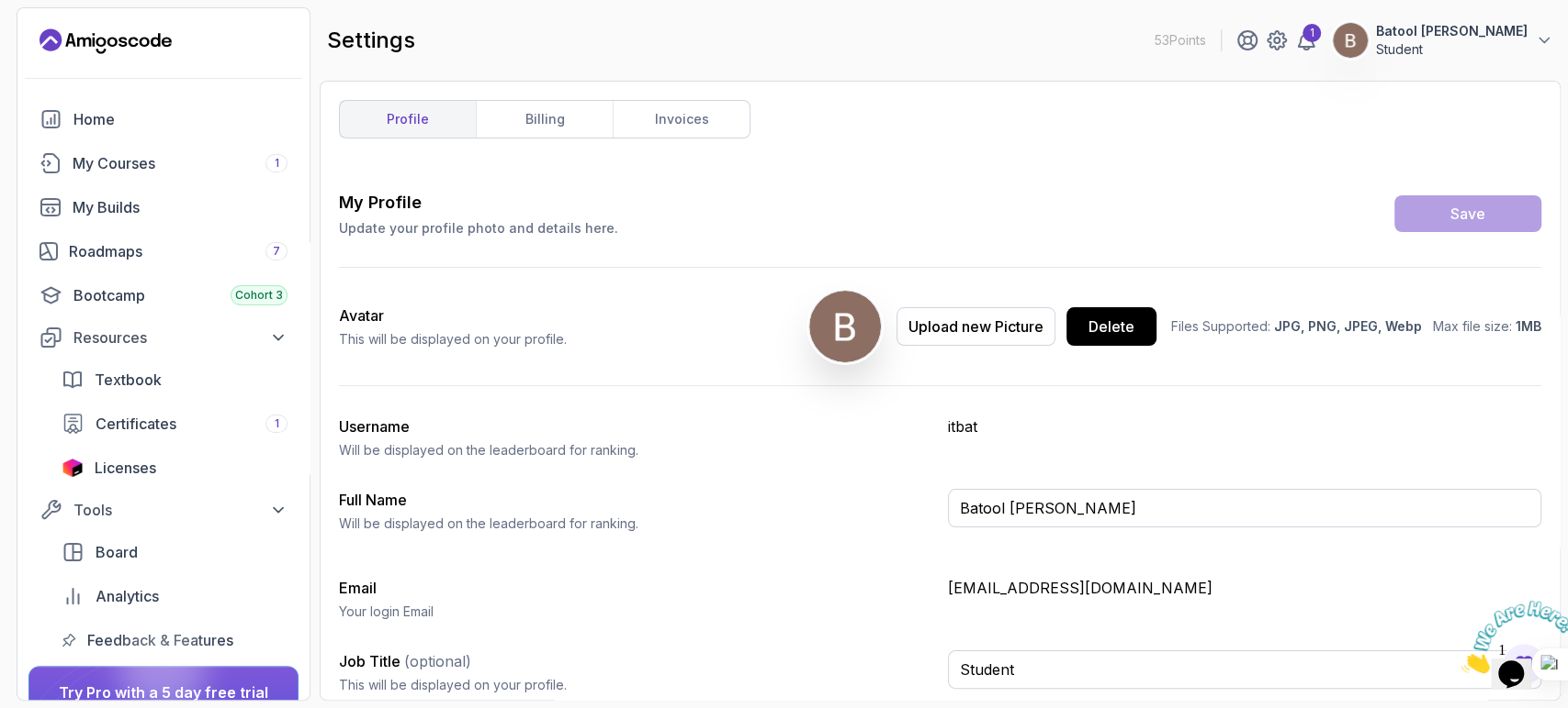
scroll to position [8, 0]
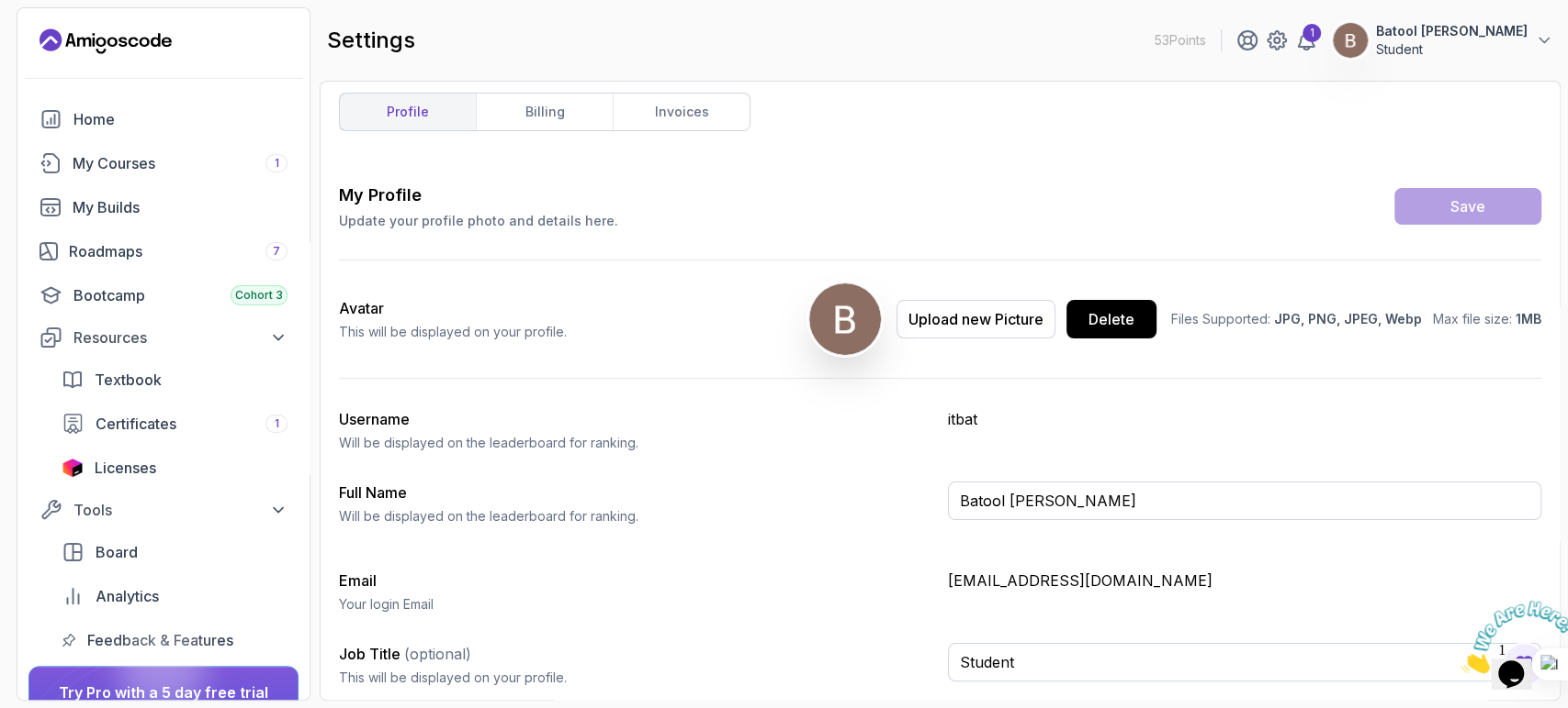
click at [597, 230] on div "My Profile Update your profile photo and details here. Save Avatar This will be…" at bounding box center [940, 442] width 1203 height 519
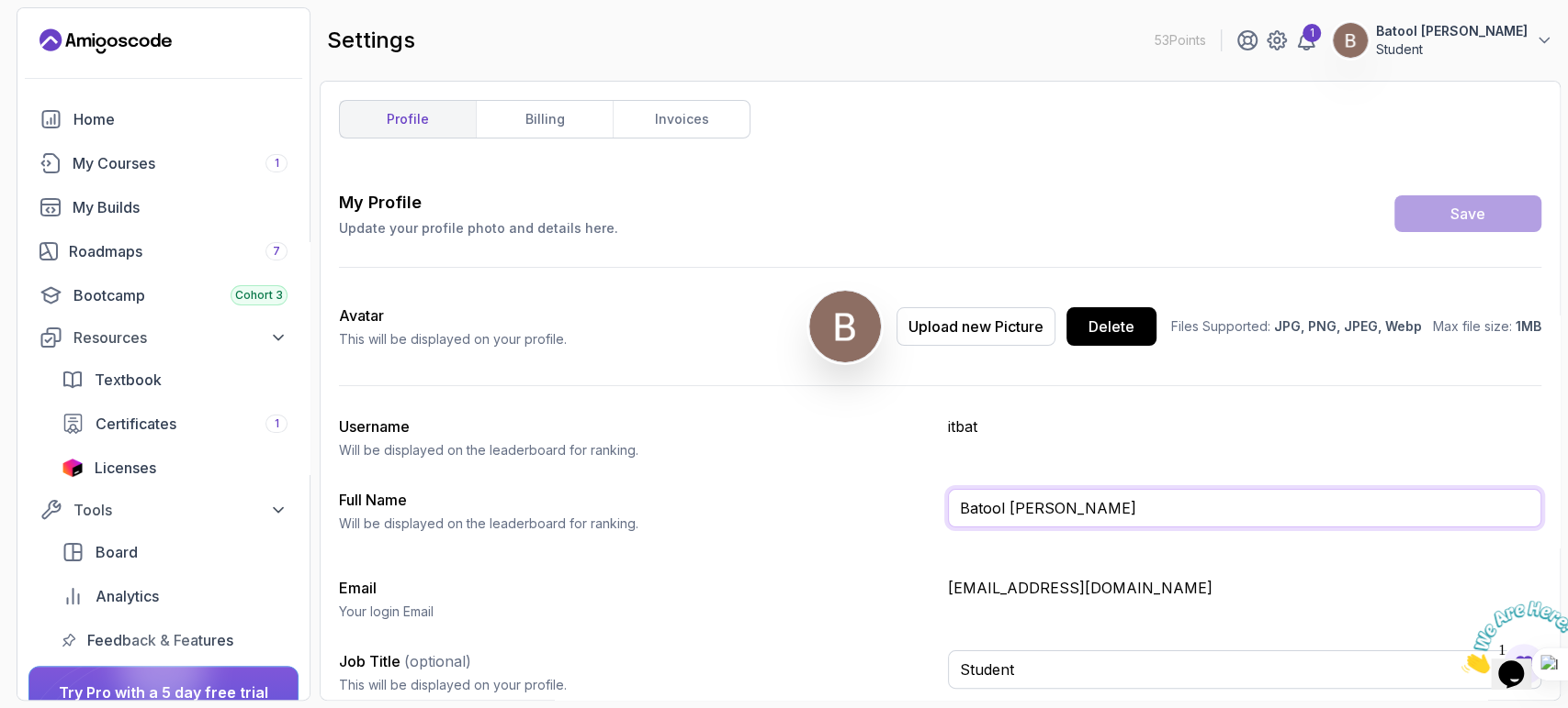
click at [1021, 505] on input "Batool Mohammad Al-Sharat" at bounding box center [1244, 508] width 594 height 39
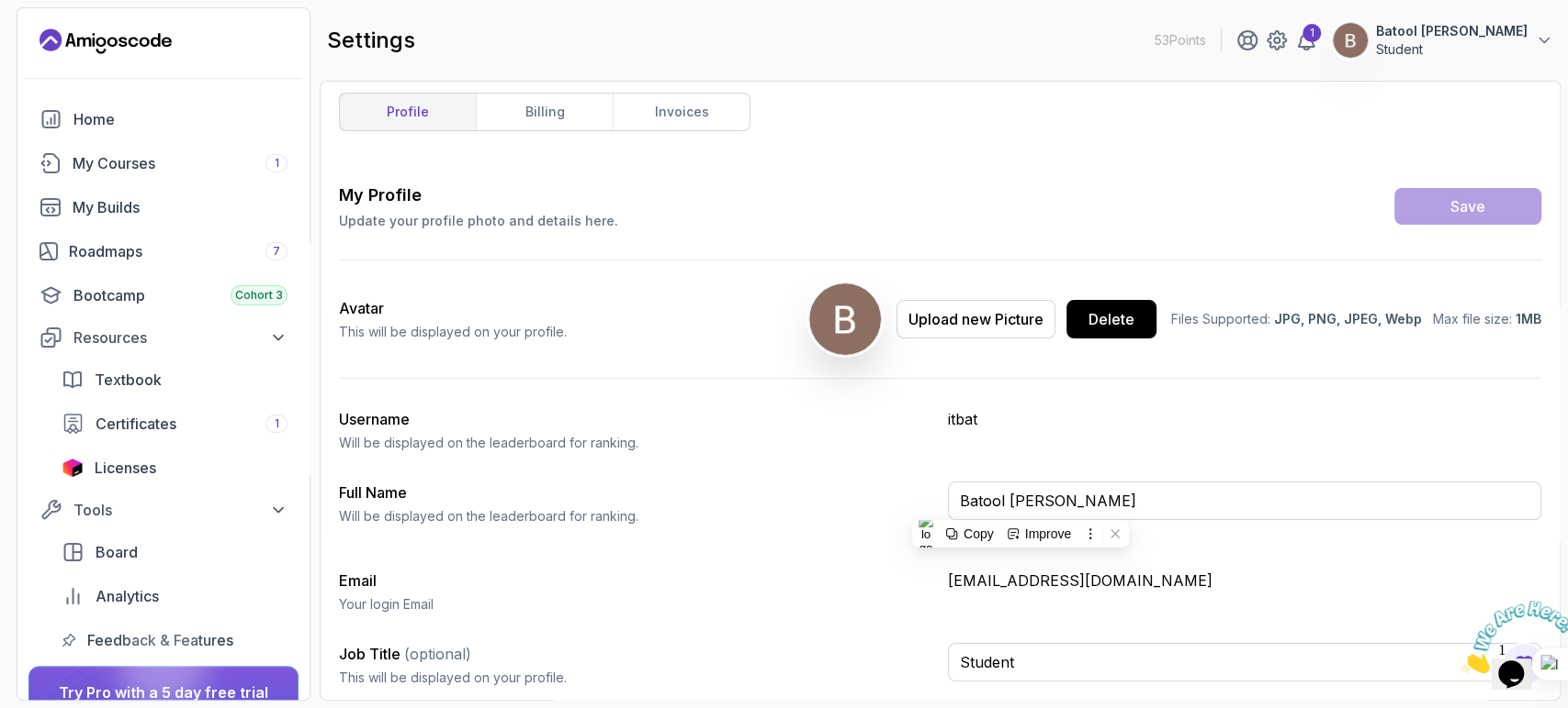
click at [801, 475] on div "My Profile Update your profile photo and details here. Save Avatar This will be…" at bounding box center [940, 442] width 1203 height 519
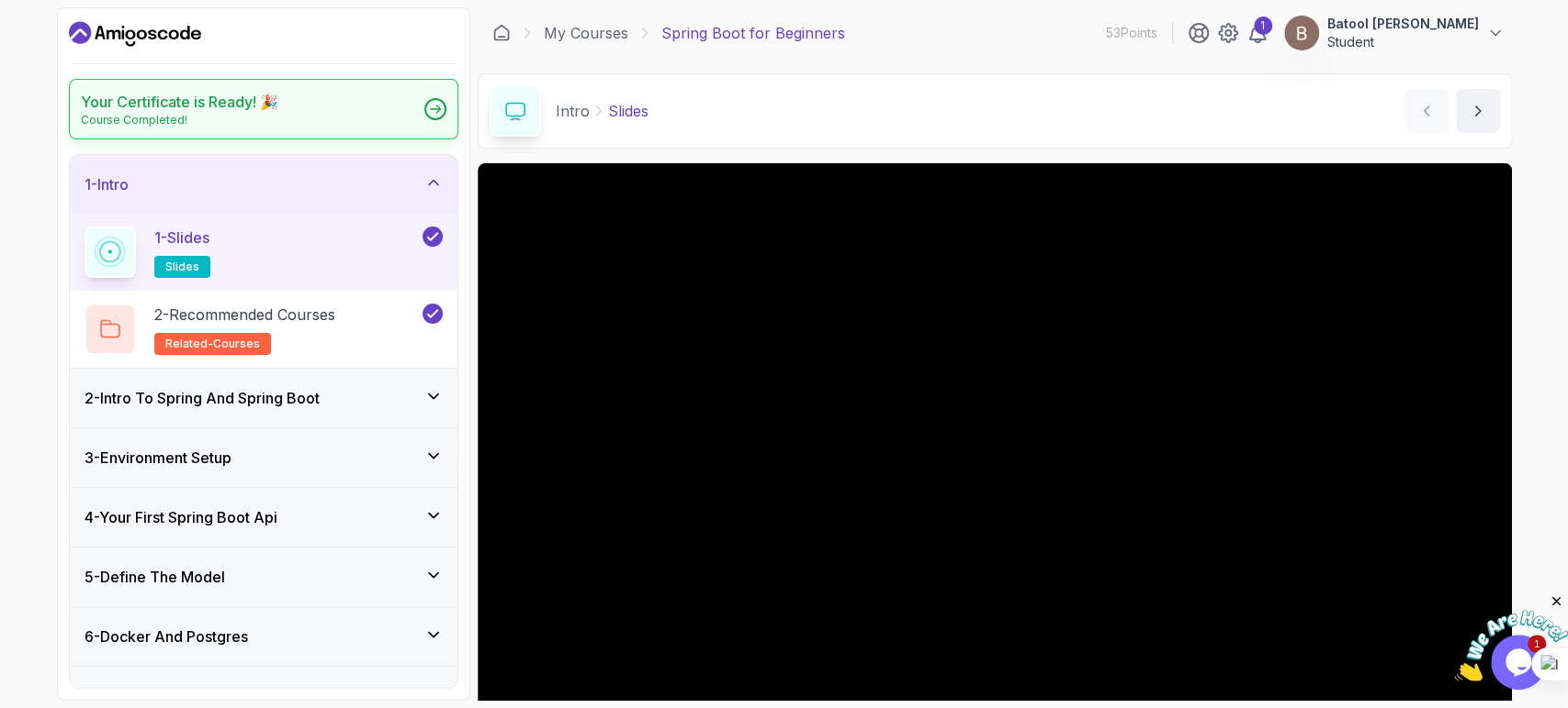
click at [428, 115] on div at bounding box center [435, 109] width 22 height 22
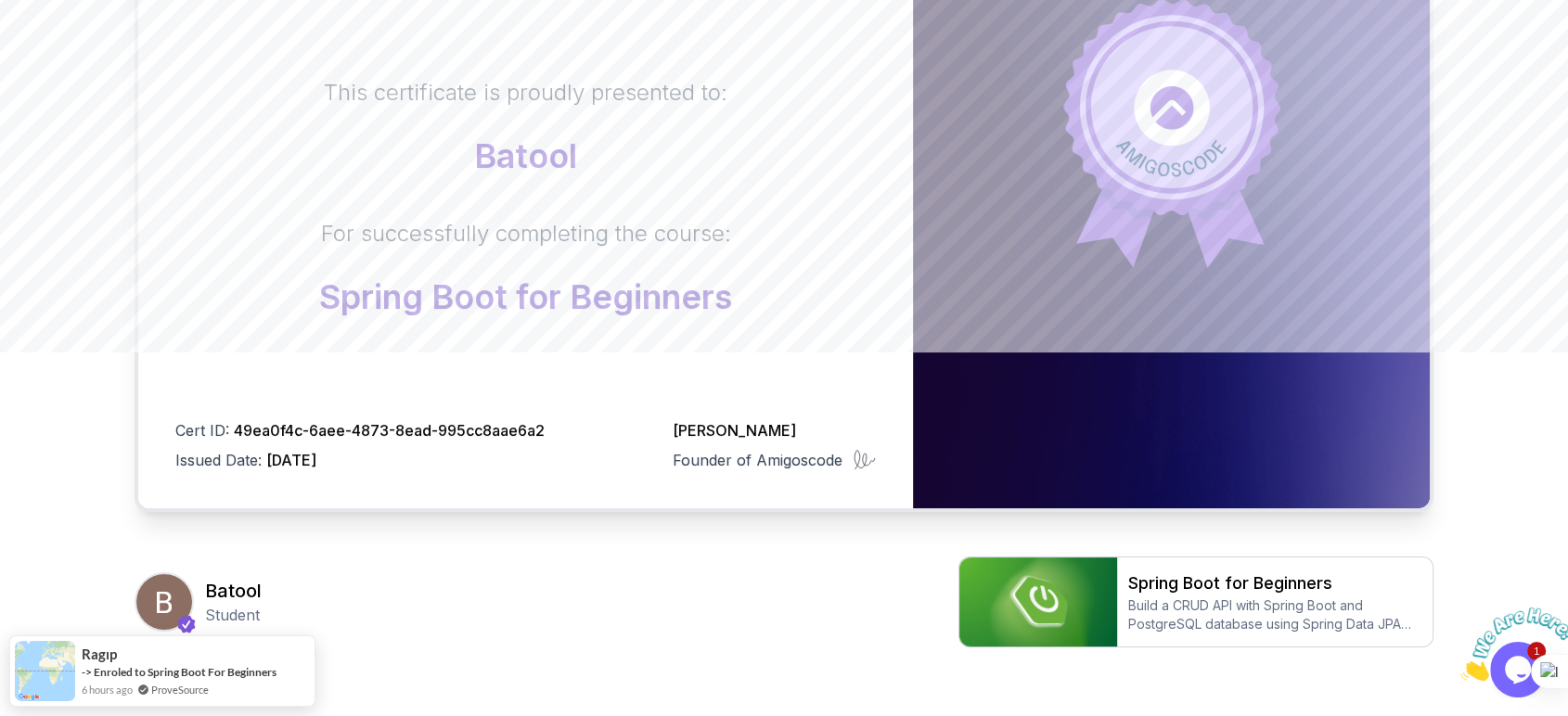
click at [181, 577] on img at bounding box center [164, 602] width 56 height 56
